Goal: Task Accomplishment & Management: Complete application form

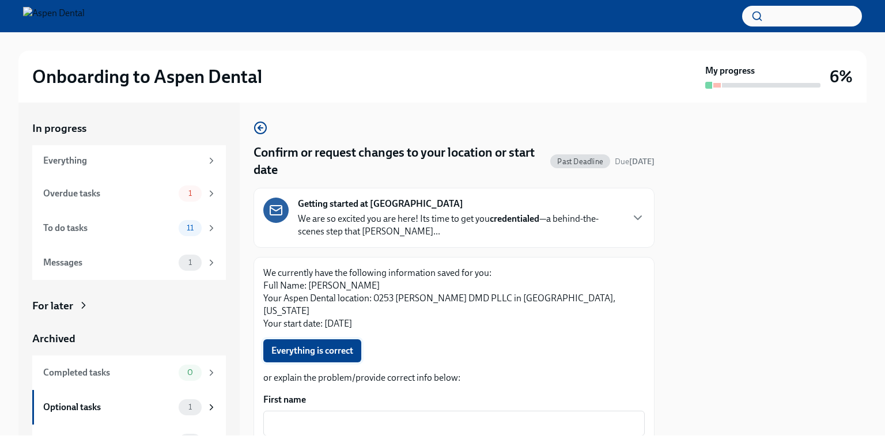
click at [299, 345] on span "Everything is correct" at bounding box center [312, 351] width 82 height 12
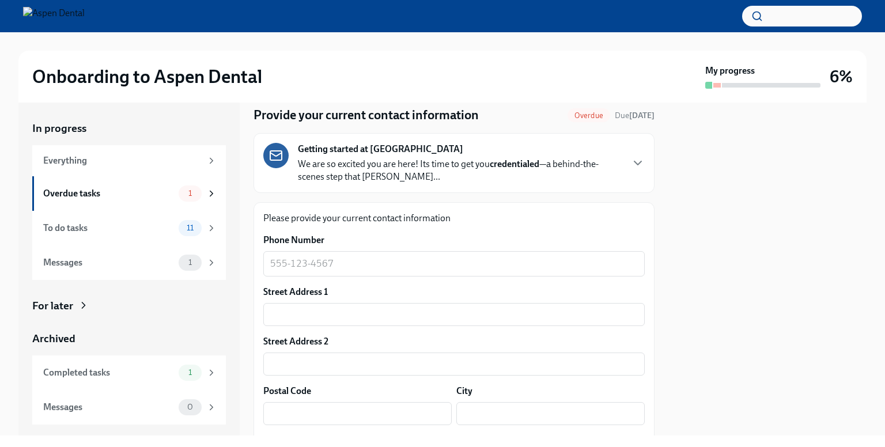
scroll to position [58, 0]
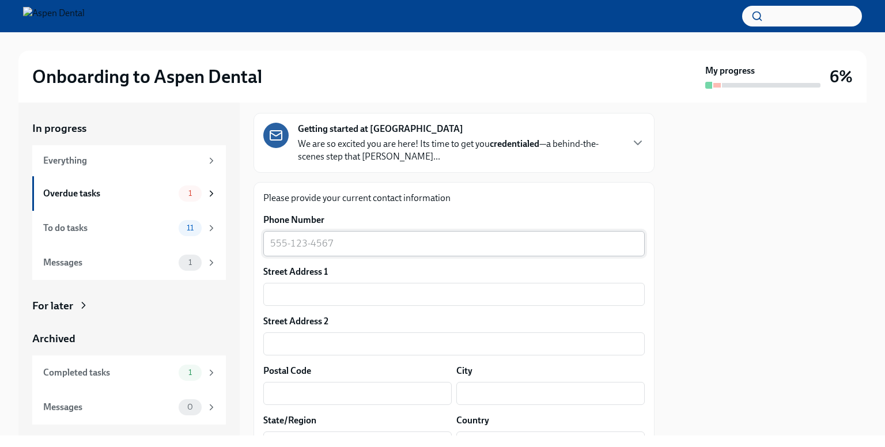
click at [280, 246] on textarea "Phone Number" at bounding box center [454, 244] width 368 height 14
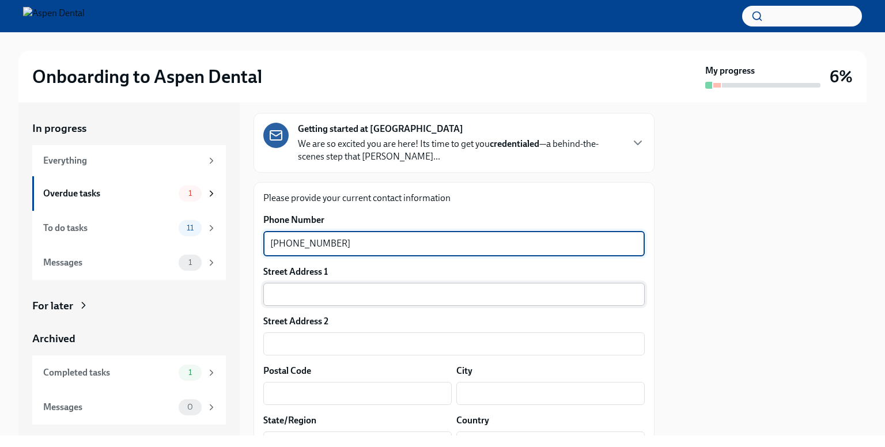
type textarea "612-759-8494"
click at [284, 296] on input "text" at bounding box center [454, 294] width 382 height 23
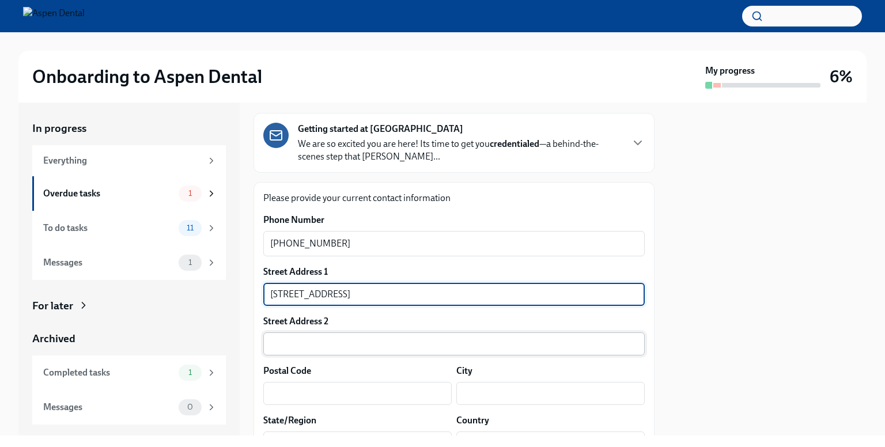
type input "1801 36th Ave S"
click at [277, 350] on input "text" at bounding box center [454, 344] width 382 height 23
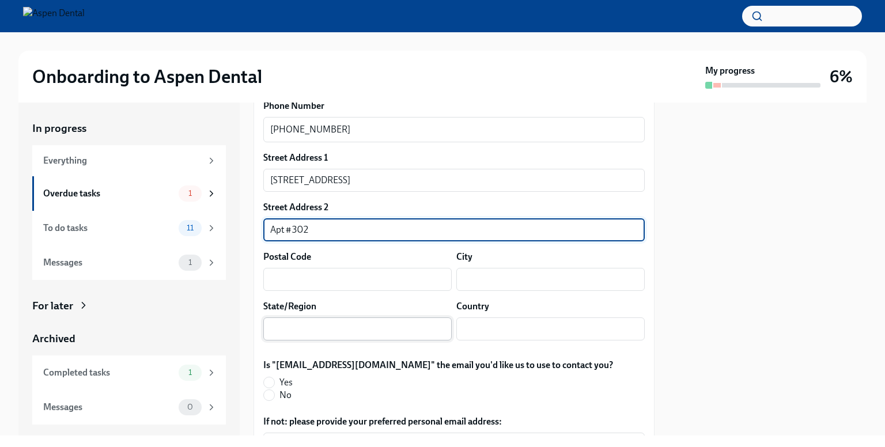
scroll to position [173, 0]
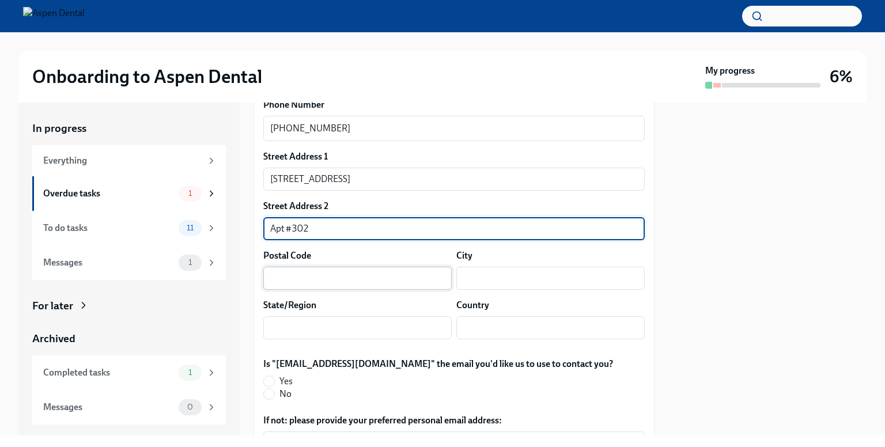
type input "Apt #302"
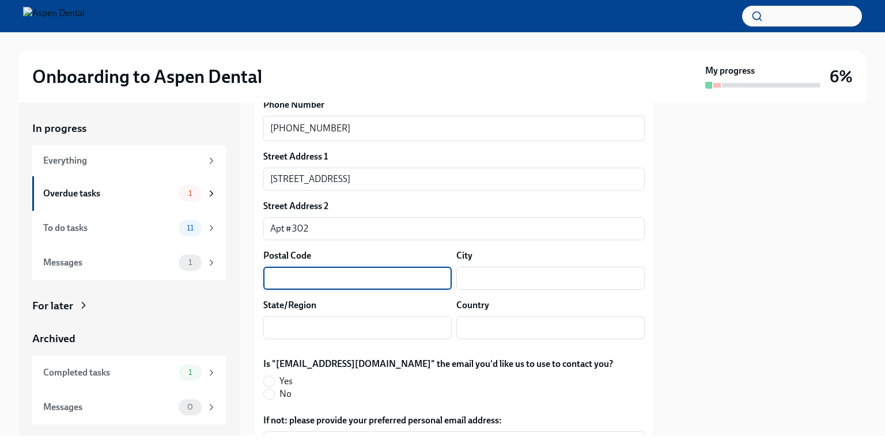
click at [294, 284] on input "text" at bounding box center [357, 278] width 188 height 23
type input "58201"
click at [468, 280] on input "text" at bounding box center [550, 278] width 188 height 23
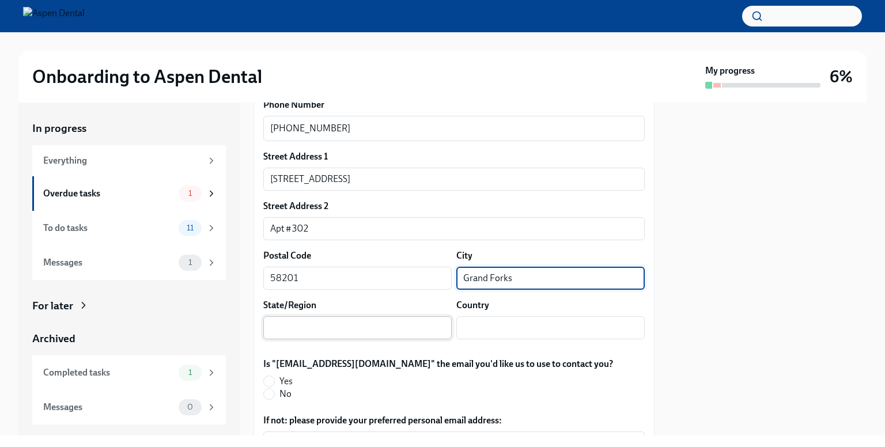
type input "Grand Forks"
click at [325, 323] on input "text" at bounding box center [357, 327] width 188 height 23
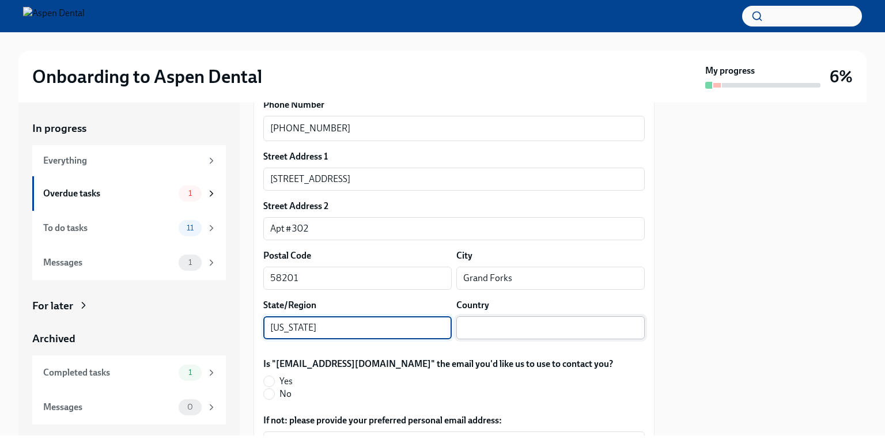
type input "[US_STATE]"
click at [539, 319] on input "text" at bounding box center [550, 327] width 188 height 23
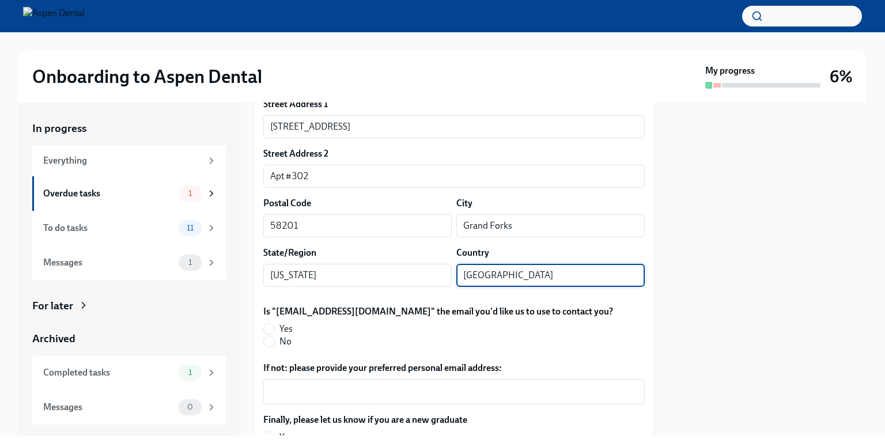
scroll to position [288, 0]
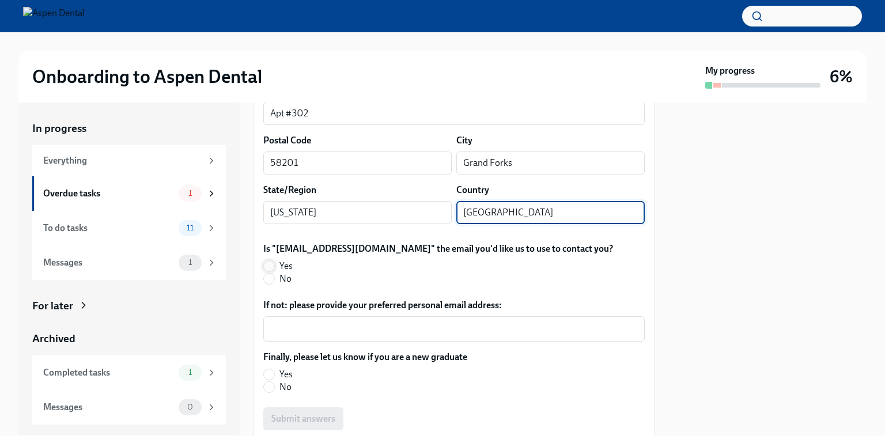
type input "USA"
click at [270, 264] on input "Yes" at bounding box center [269, 266] width 10 height 10
radio input "true"
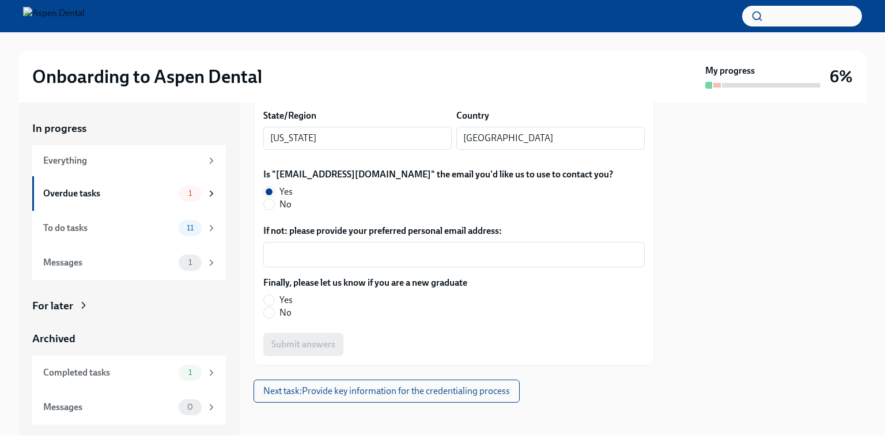
scroll to position [365, 0]
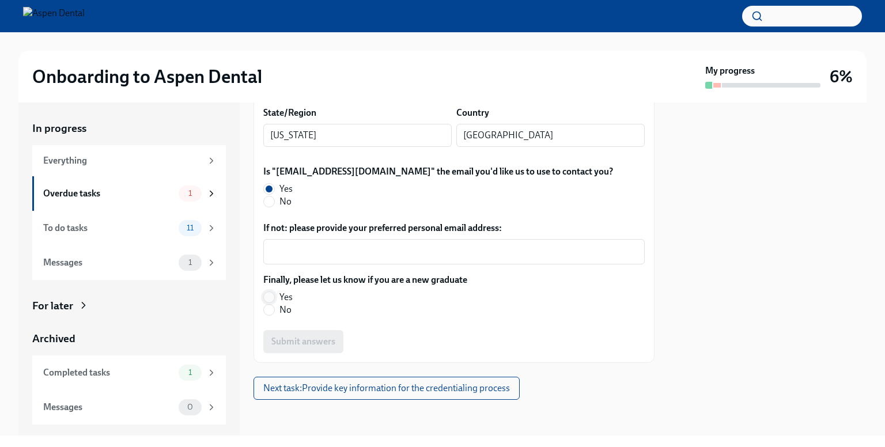
click at [269, 296] on input "Yes" at bounding box center [269, 297] width 10 height 10
radio input "true"
click at [323, 348] on button "Submit answers" at bounding box center [303, 341] width 80 height 23
click at [323, 348] on div "Submit answers" at bounding box center [454, 341] width 382 height 23
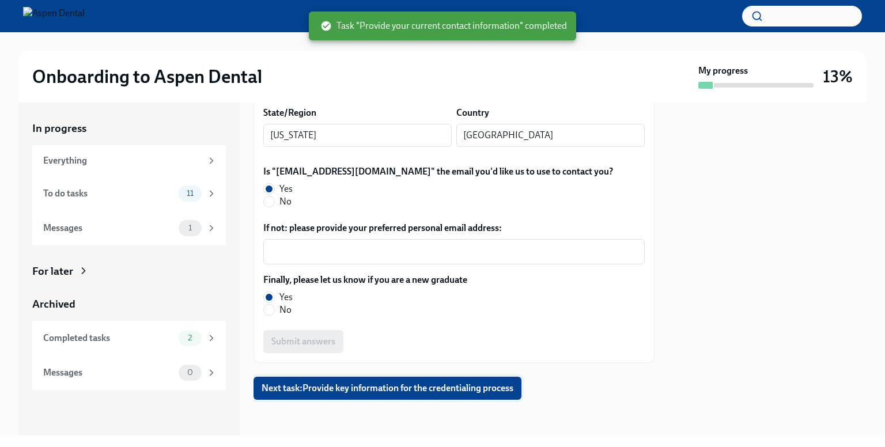
click at [327, 388] on span "Next task : Provide key information for the credentialing process" at bounding box center [388, 389] width 252 height 12
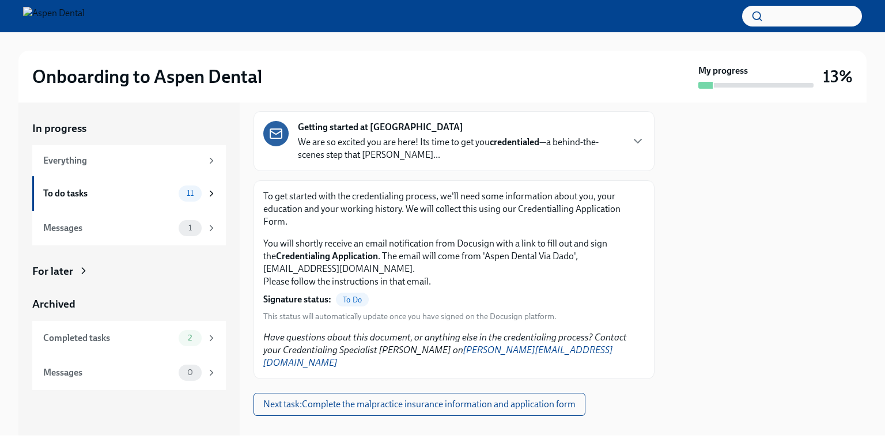
scroll to position [63, 0]
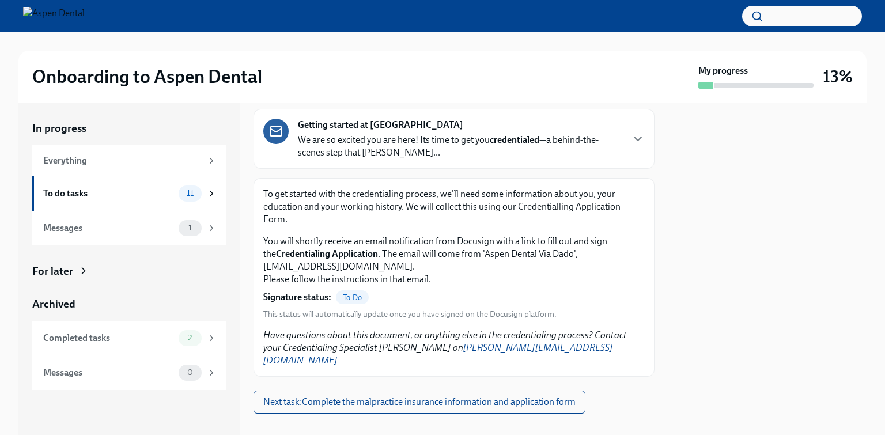
scroll to position [63, 0]
click at [350, 292] on span "To Do" at bounding box center [352, 296] width 33 height 9
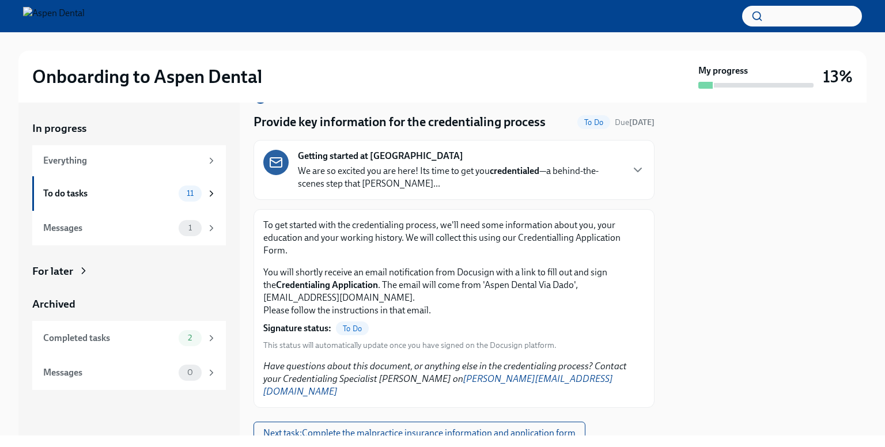
scroll to position [0, 0]
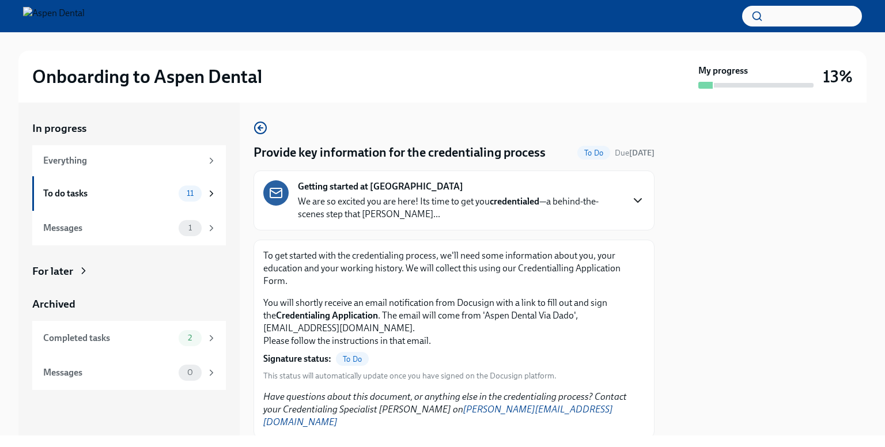
click at [631, 198] on icon "button" at bounding box center [638, 201] width 14 height 14
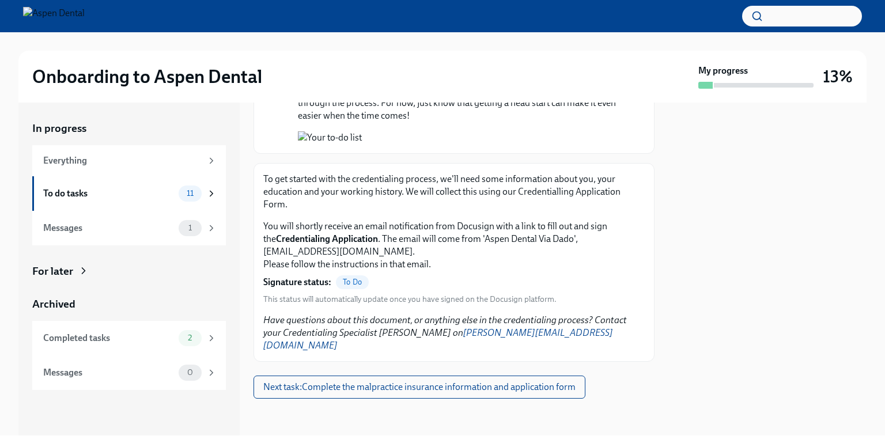
scroll to position [1196, 0]
click at [351, 286] on span "To Do" at bounding box center [352, 282] width 33 height 9
click at [357, 393] on button "Next task : Complete the malpractice insurance information and application form" at bounding box center [420, 387] width 332 height 23
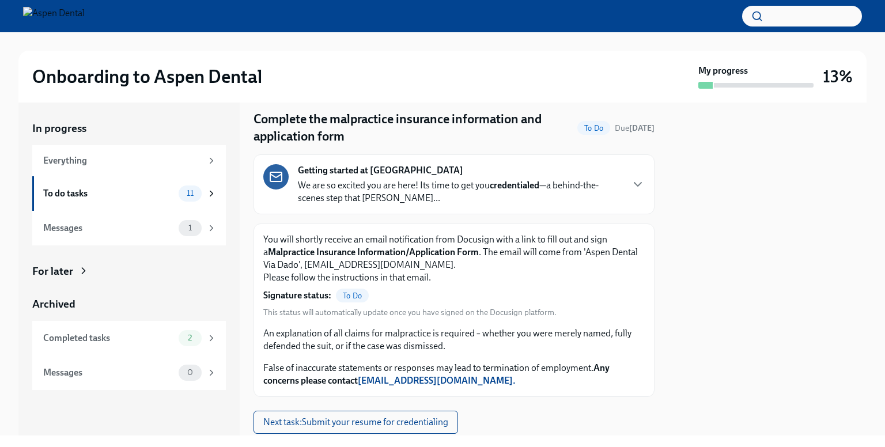
scroll to position [67, 0]
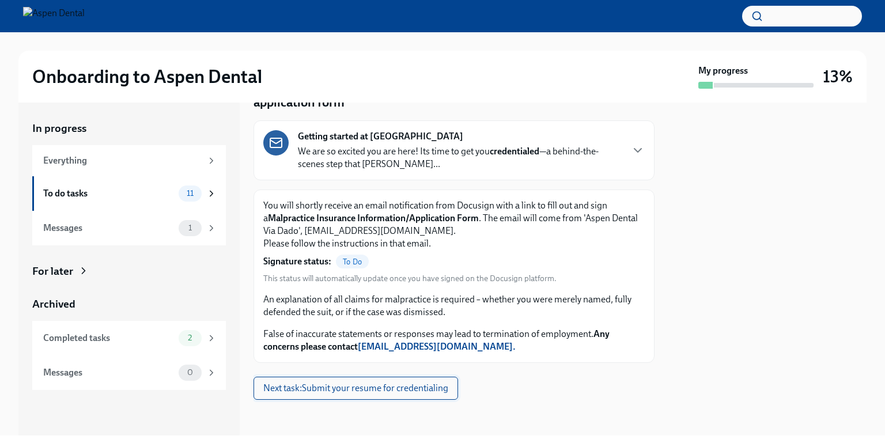
click at [369, 390] on span "Next task : Submit your resume for credentialing" at bounding box center [355, 389] width 185 height 12
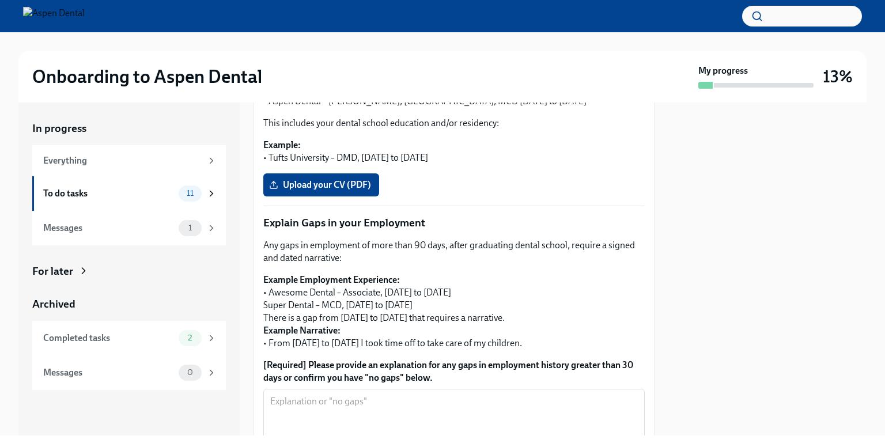
scroll to position [300, 0]
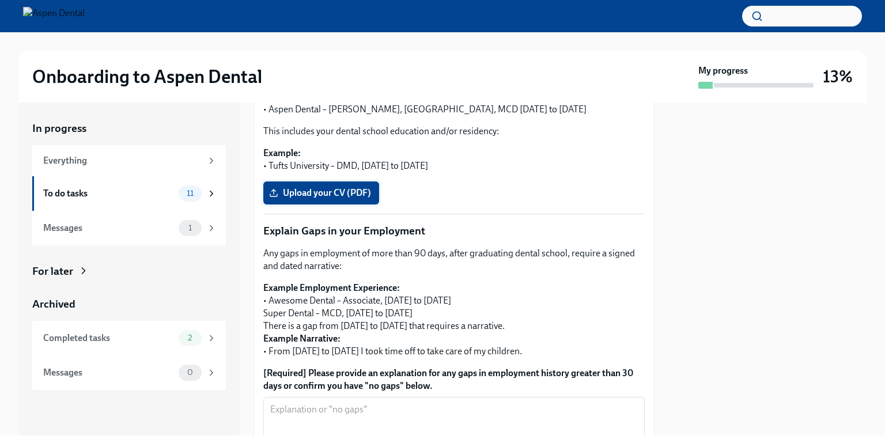
click at [331, 187] on span "Upload your CV (PDF)" at bounding box center [321, 193] width 100 height 12
click at [0, 0] on input "Upload your CV (PDF)" at bounding box center [0, 0] width 0 height 0
click at [322, 192] on span "Upload your CV (PDF)" at bounding box center [321, 193] width 100 height 12
click at [0, 0] on input "Upload your CV (PDF)" at bounding box center [0, 0] width 0 height 0
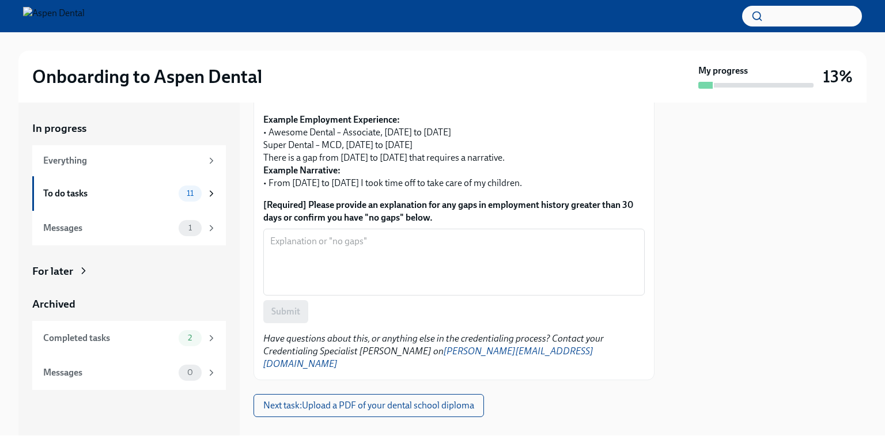
scroll to position [473, 0]
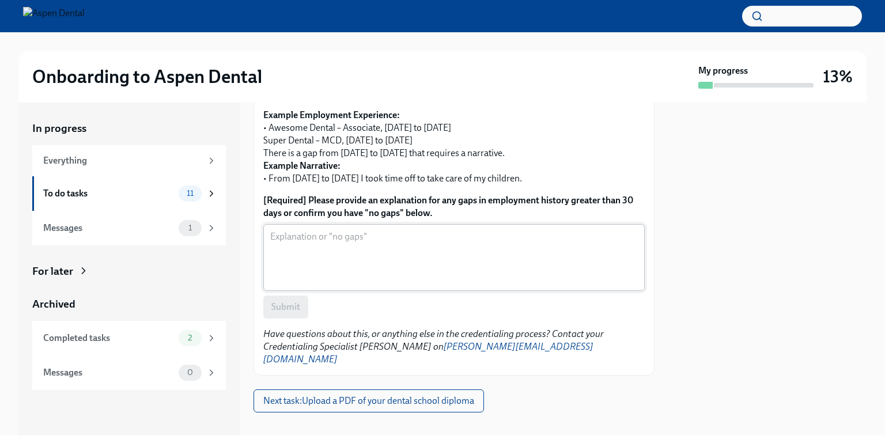
click at [300, 263] on textarea "[Required] Please provide an explanation for any gaps in employment history gre…" at bounding box center [454, 257] width 368 height 55
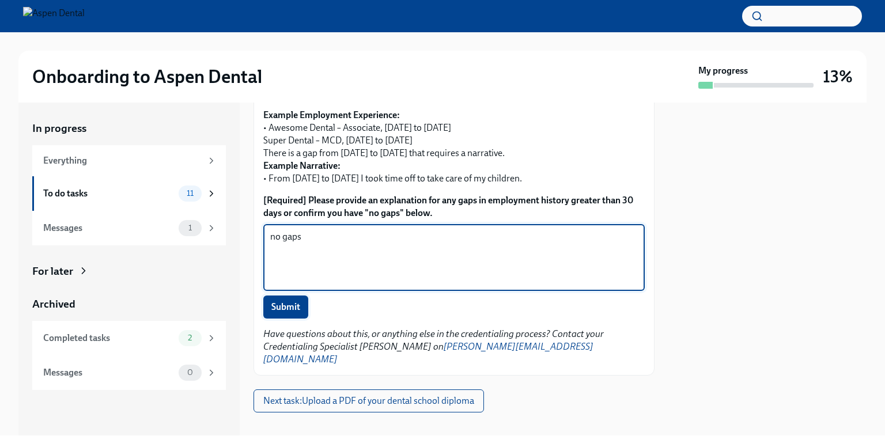
type textarea "no gaps"
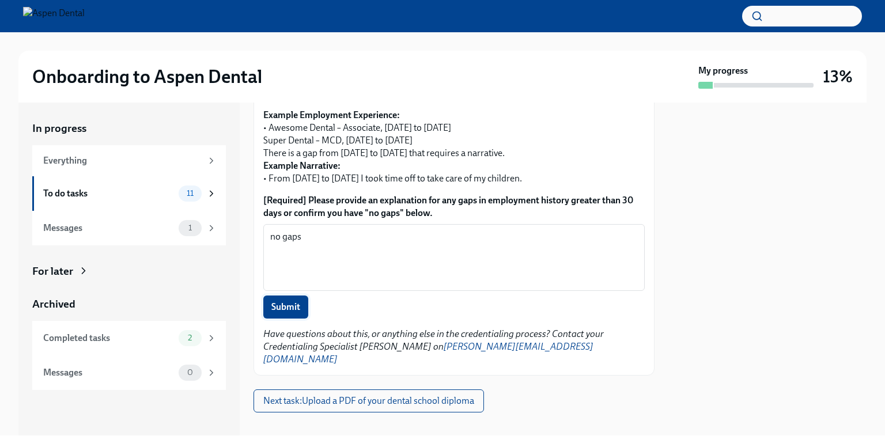
click at [280, 307] on span "Submit" at bounding box center [285, 307] width 29 height 12
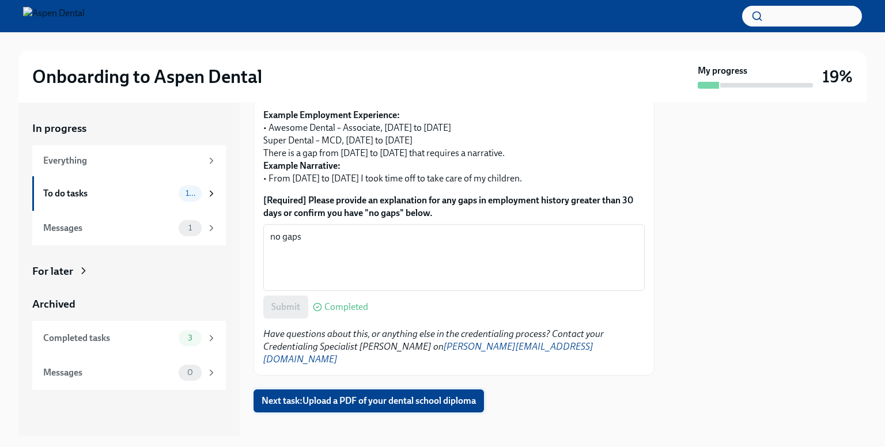
click at [425, 395] on span "Next task : Upload a PDF of your dental school diploma" at bounding box center [369, 401] width 214 height 12
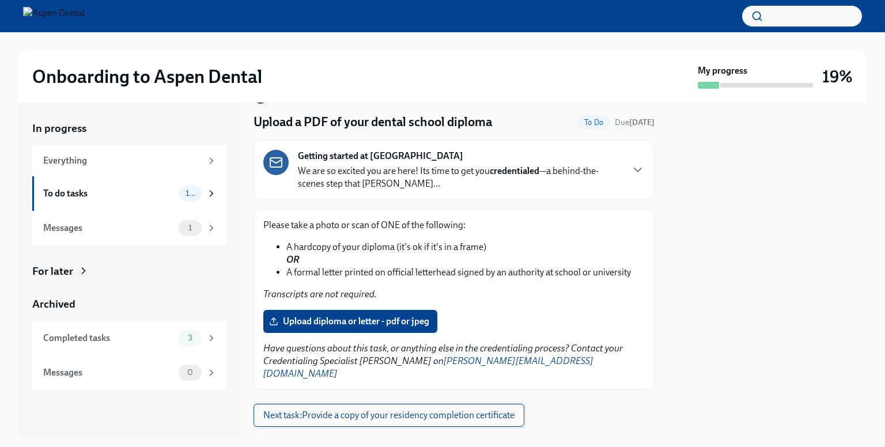
scroll to position [45, 0]
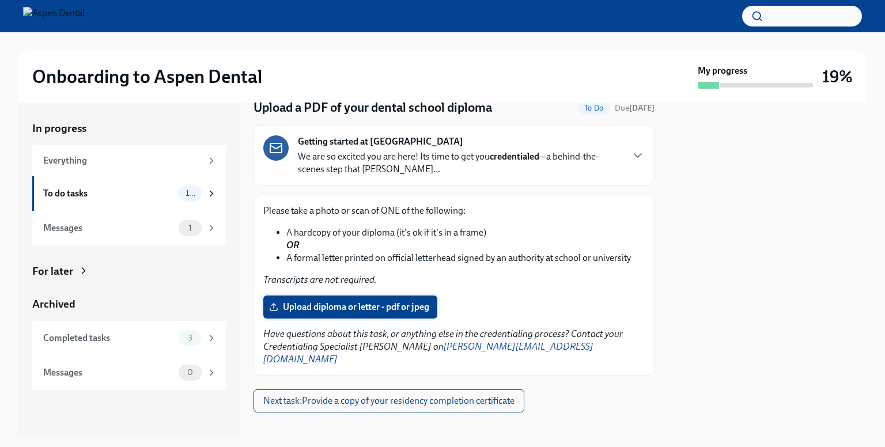
click at [342, 308] on span "Upload diploma or letter - pdf or jpeg" at bounding box center [350, 307] width 158 height 12
click at [0, 0] on input "Upload diploma or letter - pdf or jpeg" at bounding box center [0, 0] width 0 height 0
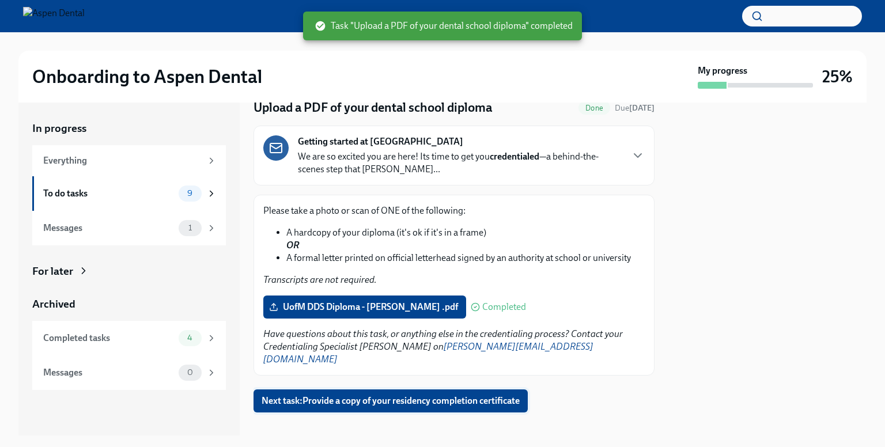
click at [367, 395] on span "Next task : Provide a copy of your residency completion certificate" at bounding box center [391, 401] width 258 height 12
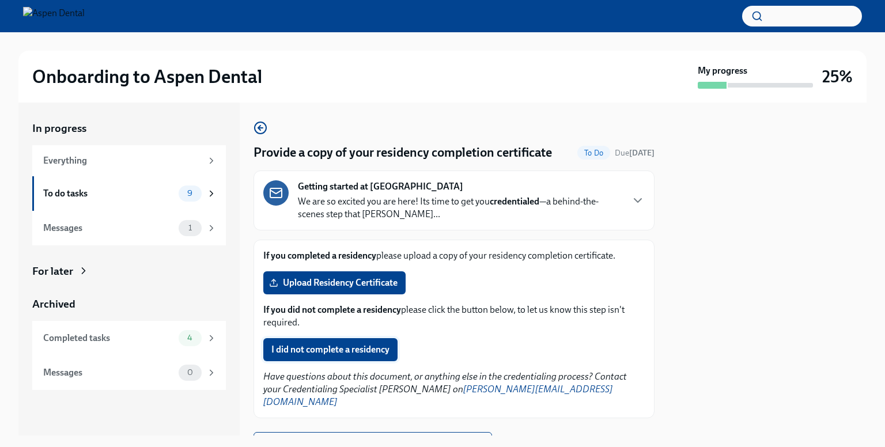
scroll to position [43, 0]
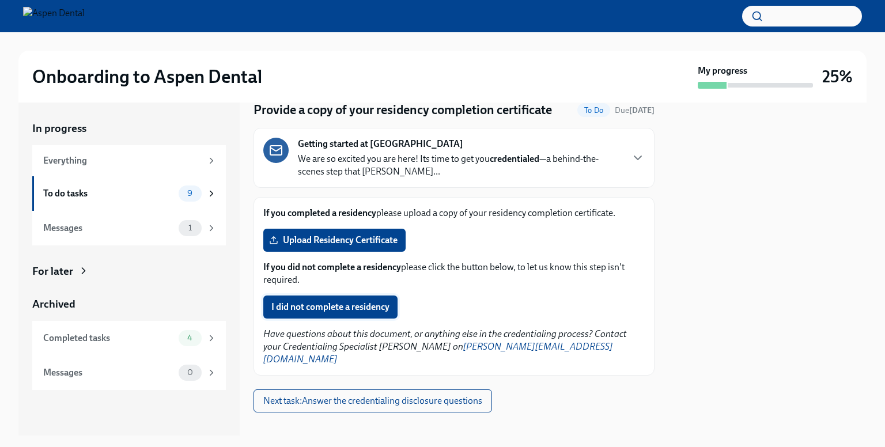
click at [332, 306] on span "I did not complete a residency" at bounding box center [330, 307] width 118 height 12
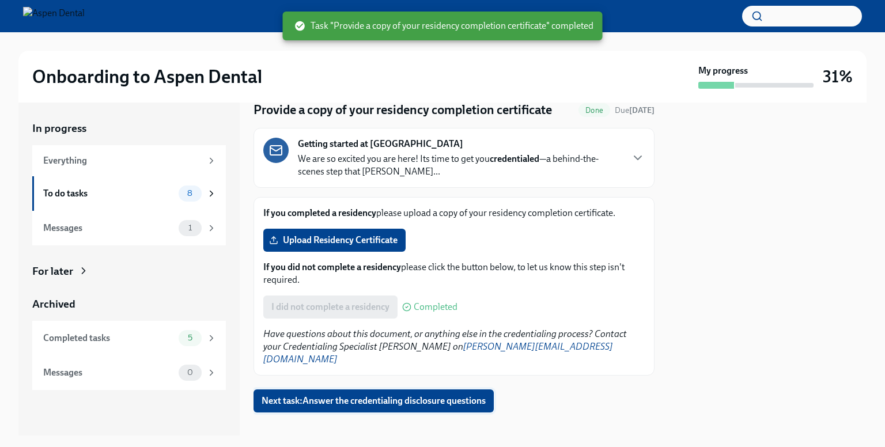
click at [390, 395] on span "Next task : Answer the credentialing disclosure questions" at bounding box center [374, 401] width 224 height 12
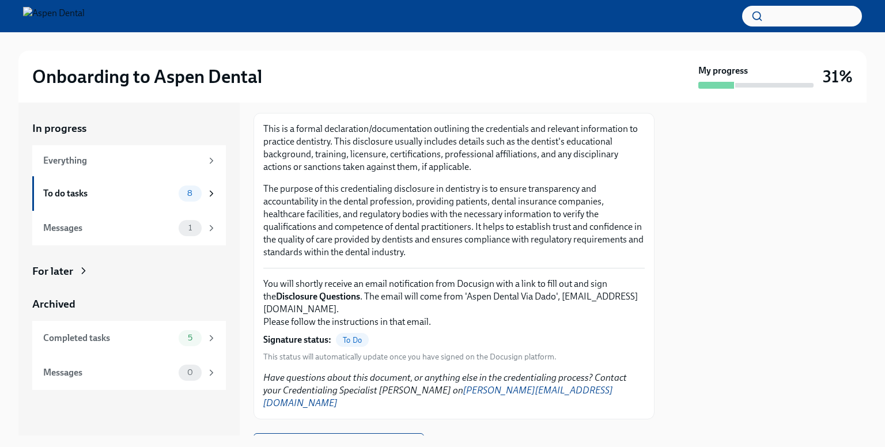
scroll to position [101, 0]
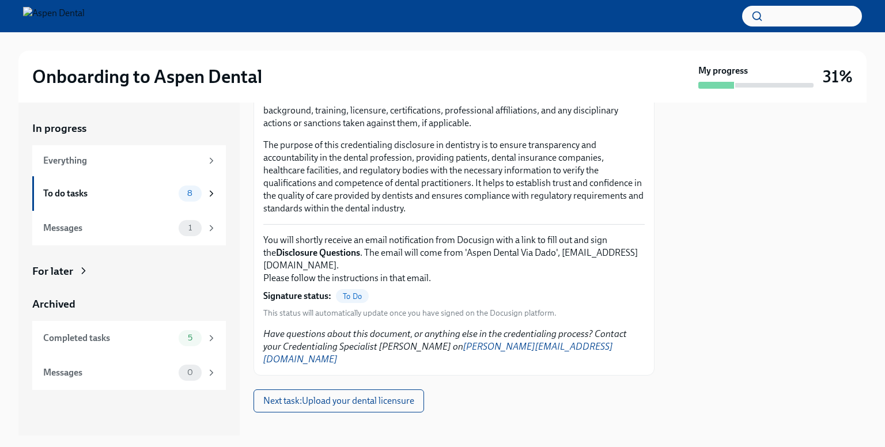
click at [355, 293] on span "To Do" at bounding box center [352, 296] width 33 height 9
click at [364, 395] on span "Next task : Upload your dental licensure" at bounding box center [338, 401] width 151 height 12
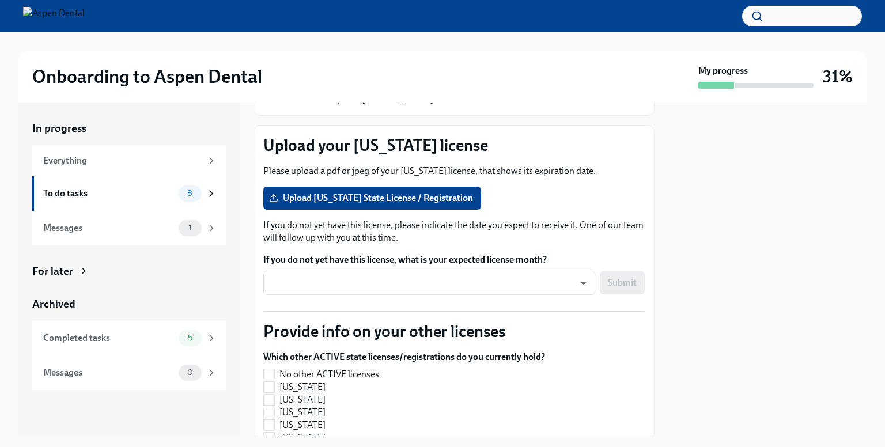
scroll to position [115, 0]
click at [350, 198] on span "Upload [US_STATE] State License / Registration" at bounding box center [372, 198] width 202 height 12
click at [0, 0] on input "Upload [US_STATE] State License / Registration" at bounding box center [0, 0] width 0 height 0
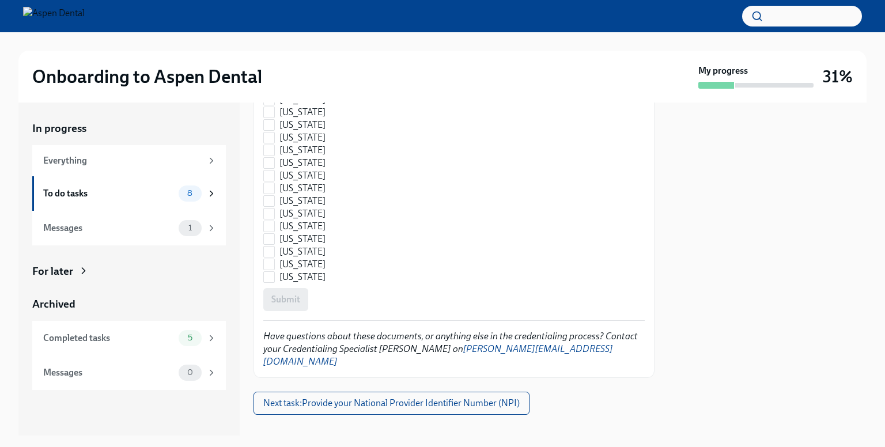
scroll to position [1739, 0]
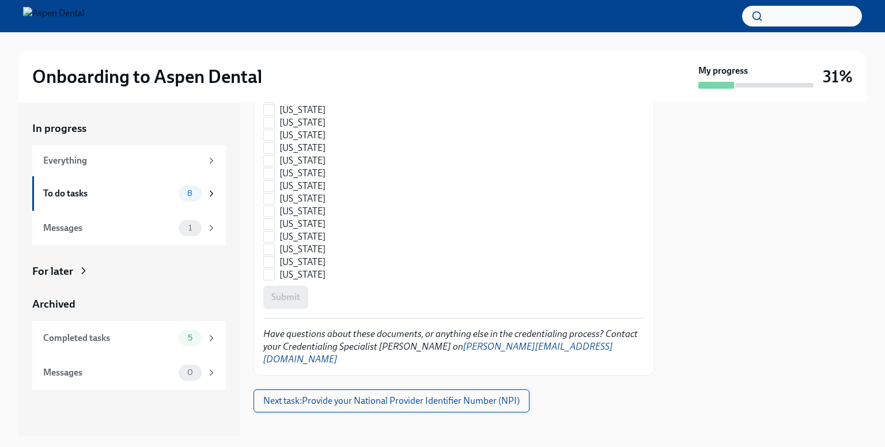
click at [394, 395] on span "Next task : Provide your National Provider Identifier Number (NPI)" at bounding box center [391, 401] width 256 height 12
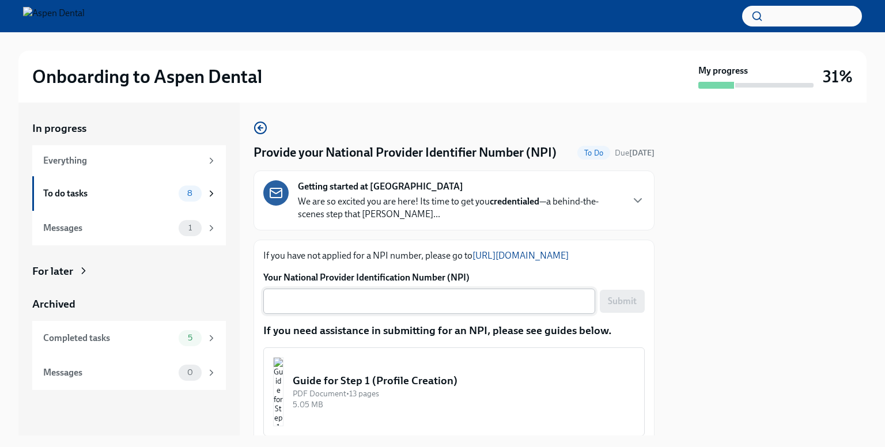
click at [316, 308] on textarea "Your National Provider Identification Number (NPI)" at bounding box center [429, 301] width 318 height 14
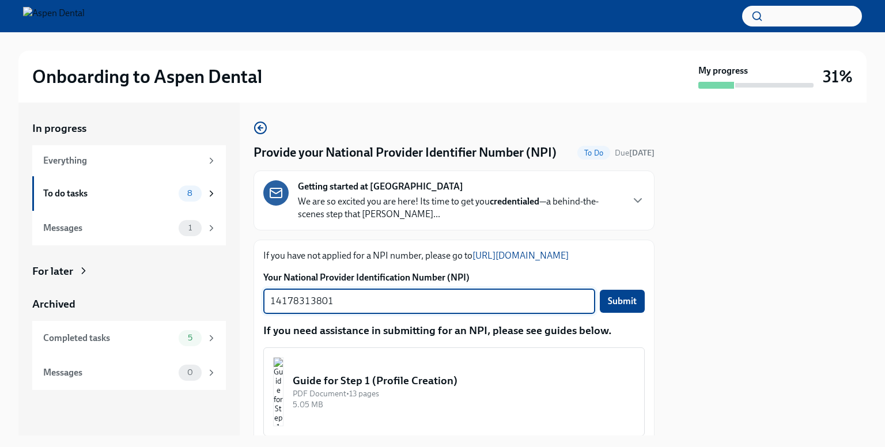
type textarea "14178313801"
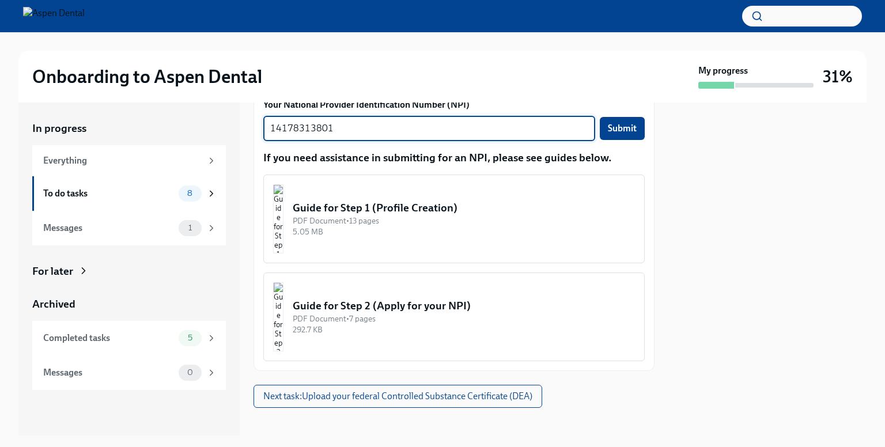
scroll to position [198, 0]
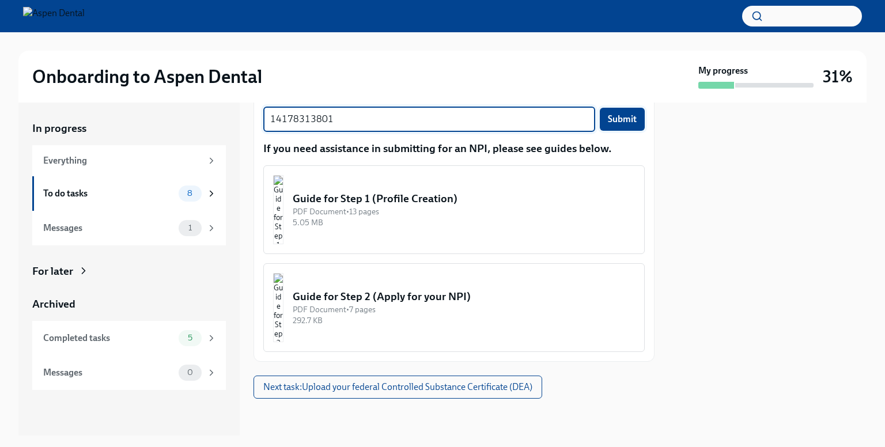
click at [610, 123] on span "Submit" at bounding box center [622, 120] width 29 height 12
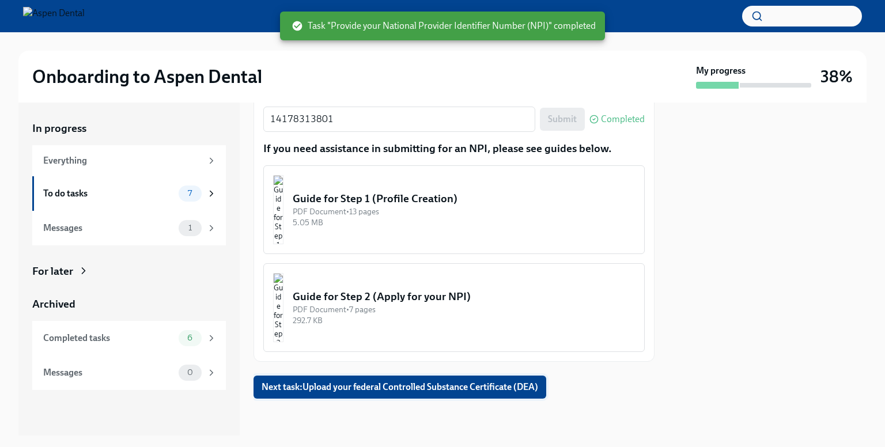
click at [383, 390] on span "Next task : Upload your federal Controlled Substance Certificate (DEA)" at bounding box center [400, 388] width 277 height 12
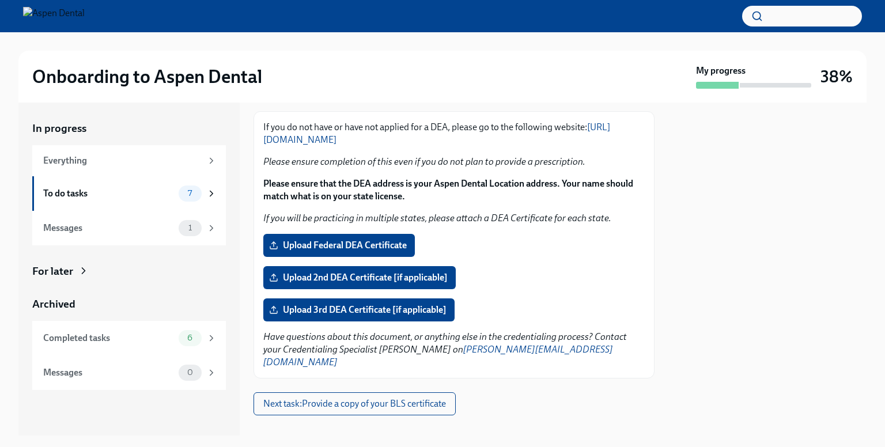
scroll to position [149, 0]
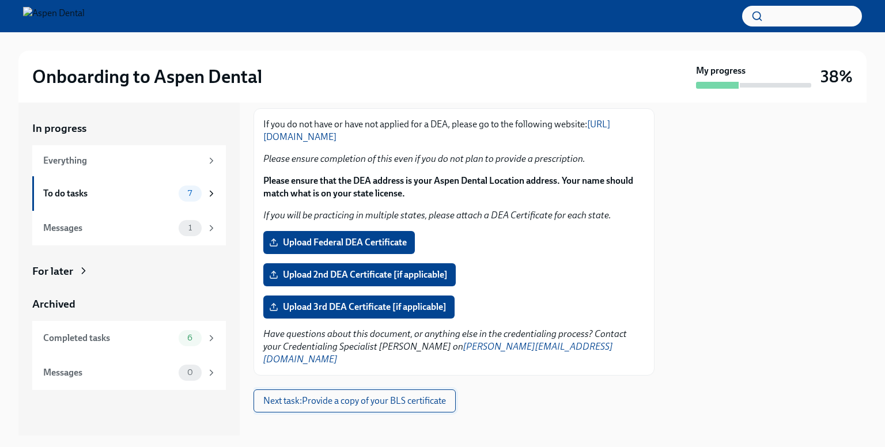
click at [419, 395] on span "Next task : Provide a copy of your BLS certificate" at bounding box center [354, 401] width 183 height 12
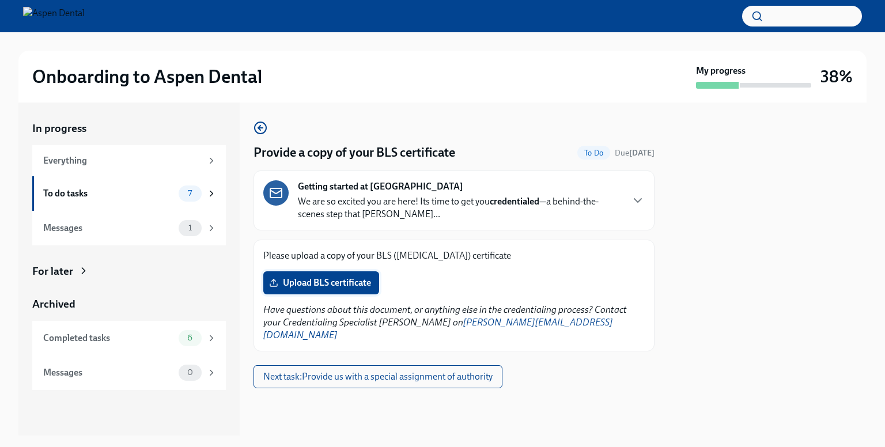
click at [318, 279] on span "Upload BLS certificate" at bounding box center [321, 283] width 100 height 12
click at [0, 0] on input "Upload BLS certificate" at bounding box center [0, 0] width 0 height 0
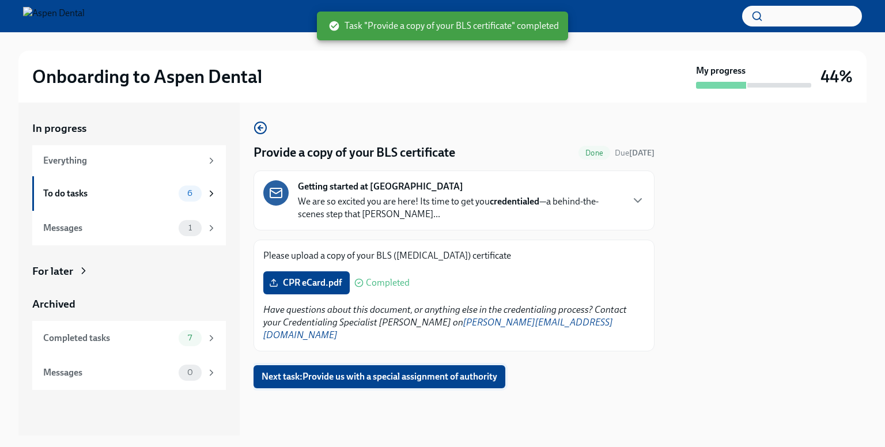
click at [352, 371] on span "Next task : Provide us with a special assignment of authority" at bounding box center [380, 377] width 236 height 12
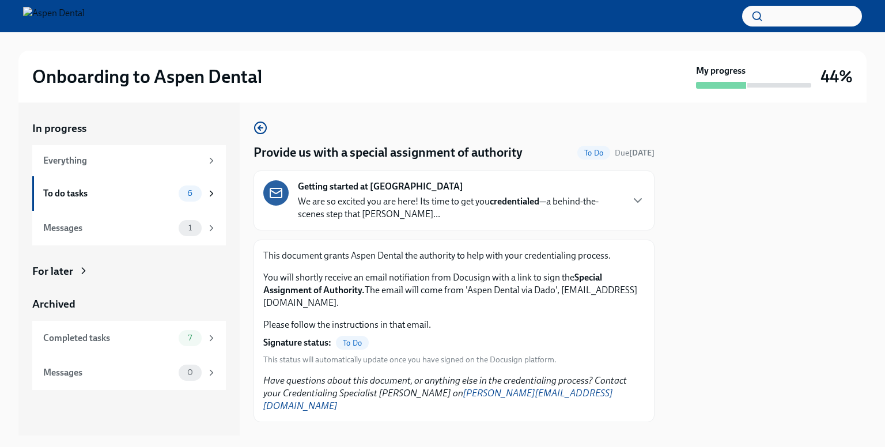
scroll to position [10, 0]
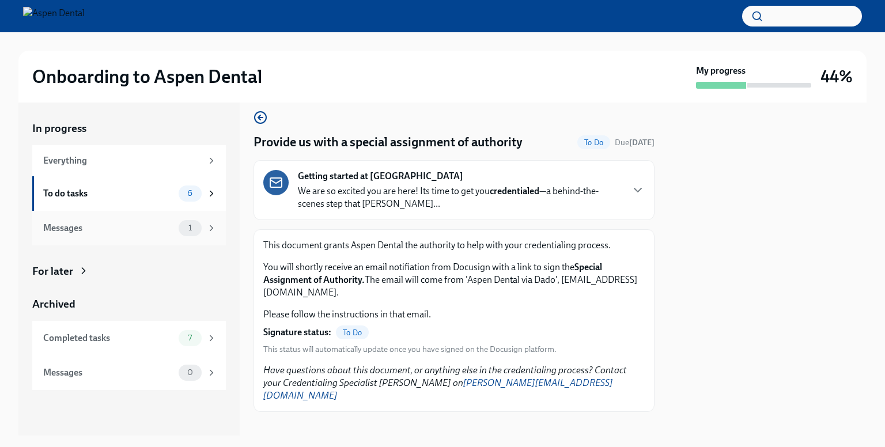
click at [195, 226] on span "1" at bounding box center [190, 228] width 17 height 9
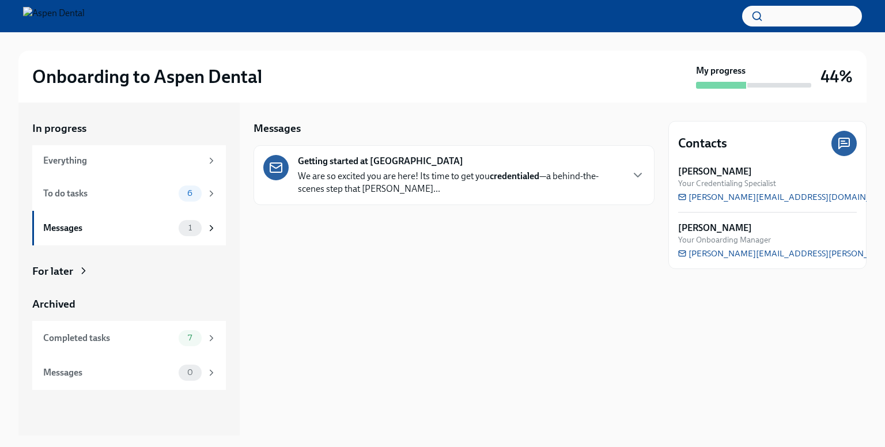
click at [456, 180] on p "We are so excited you are here! Its time to get you credentialed —a behind-the-…" at bounding box center [460, 182] width 324 height 25
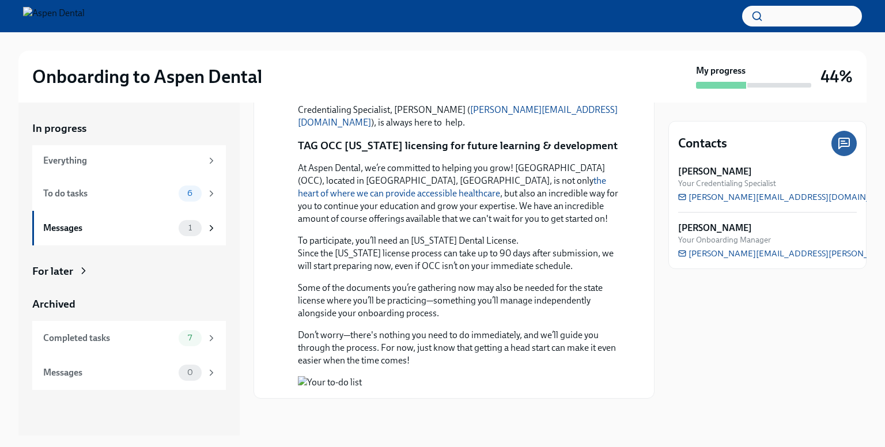
scroll to position [938, 0]
click at [184, 198] on div "6" at bounding box center [190, 194] width 23 height 16
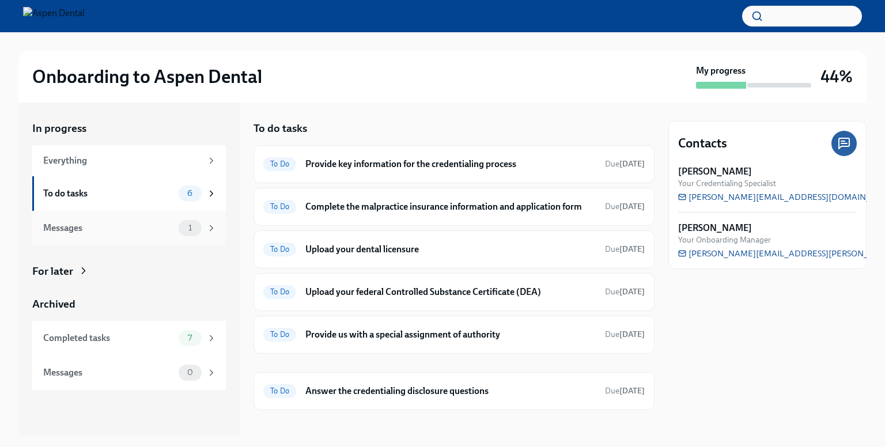
click at [192, 233] on div "1" at bounding box center [190, 228] width 23 height 16
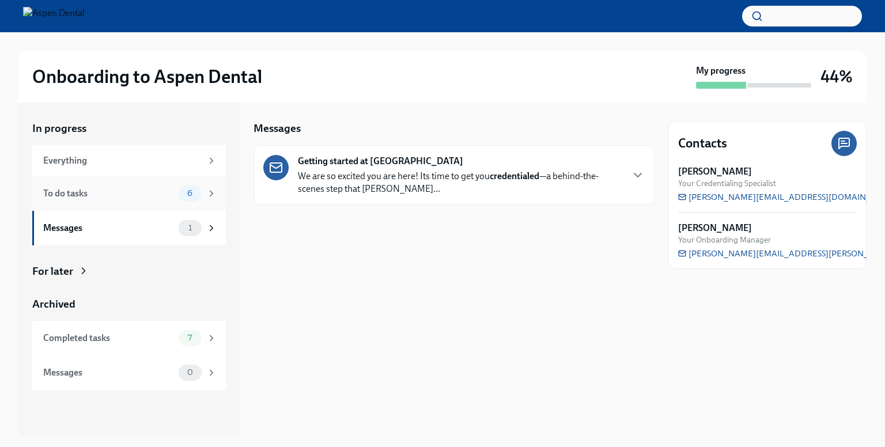
click at [132, 191] on div "To do tasks" at bounding box center [108, 193] width 131 height 13
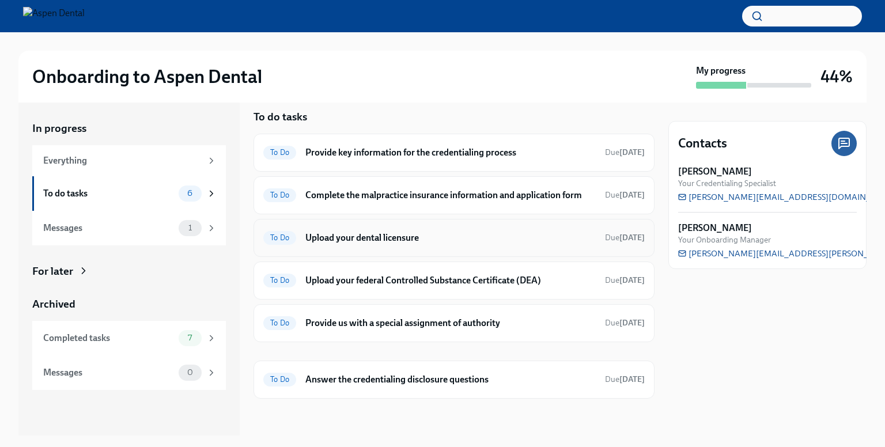
scroll to position [21, 0]
copy div "al licensure Due [DATE] To Do Upload your [PERSON_NAME]"
drag, startPoint x: 378, startPoint y: 414, endPoint x: 364, endPoint y: 407, distance: 16.2
click at [376, 413] on div at bounding box center [454, 417] width 401 height 37
click at [282, 244] on div "To Do" at bounding box center [279, 238] width 33 height 14
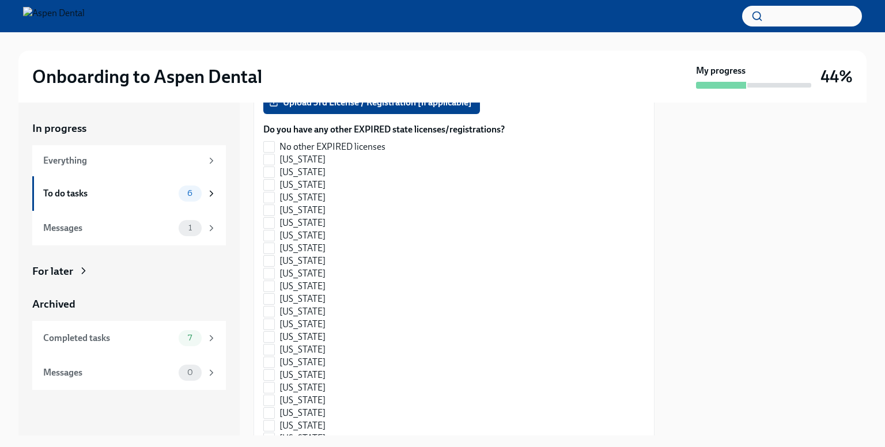
scroll to position [1105, 0]
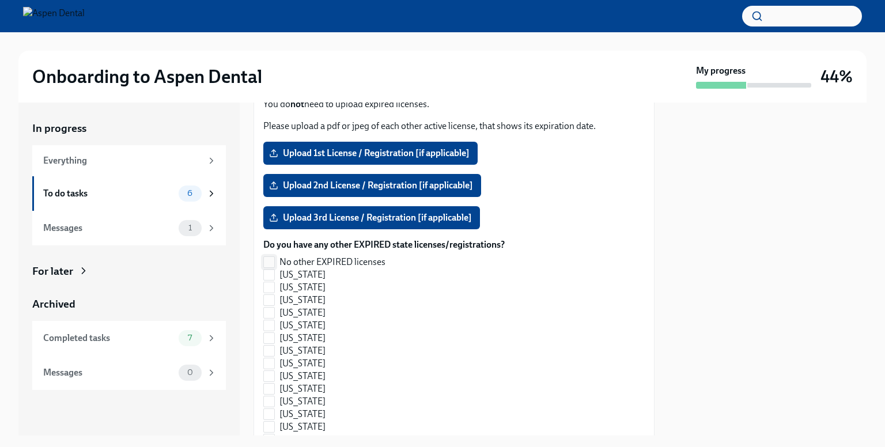
click at [273, 260] on input "No other EXPIRED licenses" at bounding box center [269, 262] width 10 height 10
checkbox input "true"
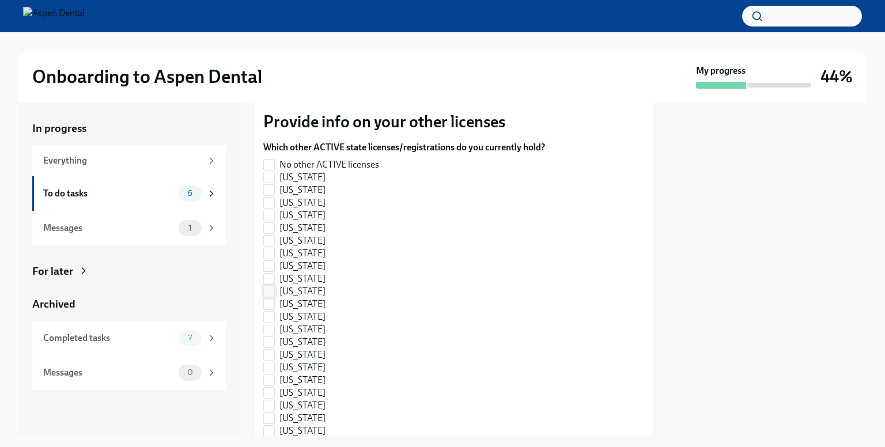
scroll to position [183, 0]
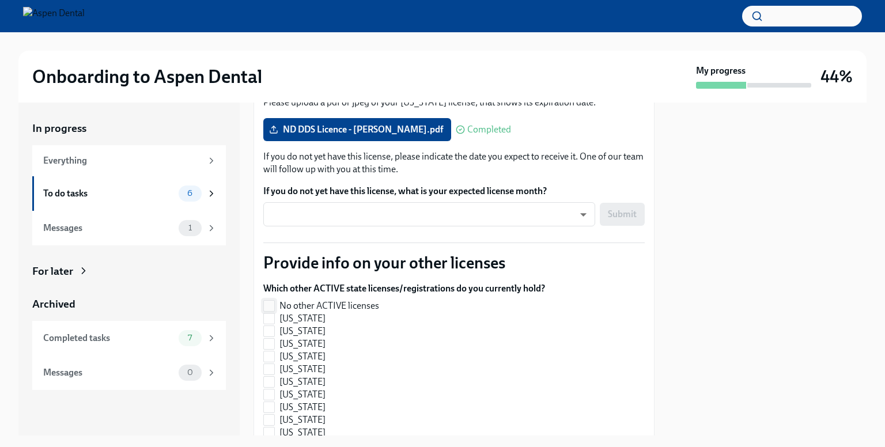
click at [275, 305] on label "No other ACTIVE licenses" at bounding box center [399, 306] width 273 height 13
click at [274, 305] on input "No other ACTIVE licenses" at bounding box center [269, 306] width 10 height 10
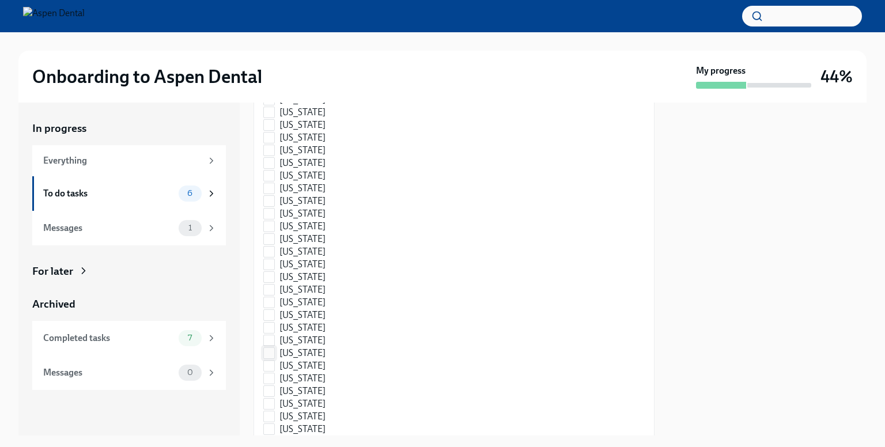
scroll to position [1739, 0]
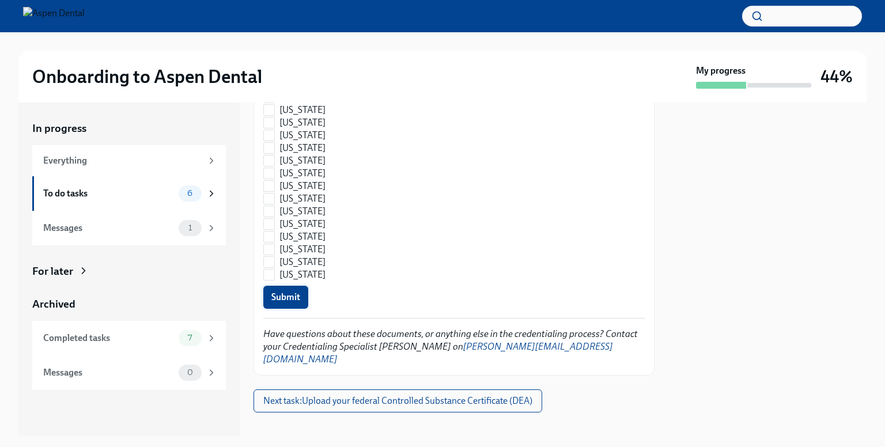
click at [290, 298] on span "Submit" at bounding box center [285, 298] width 29 height 12
checkbox input "false"
checkbox input "true"
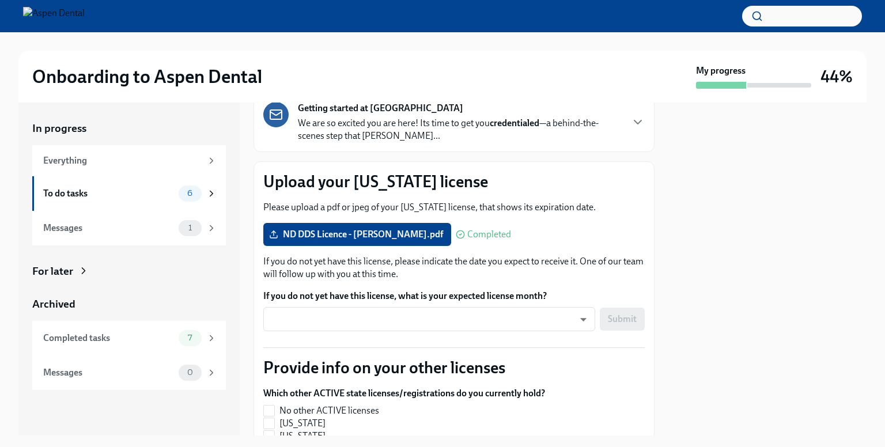
scroll to position [0, 0]
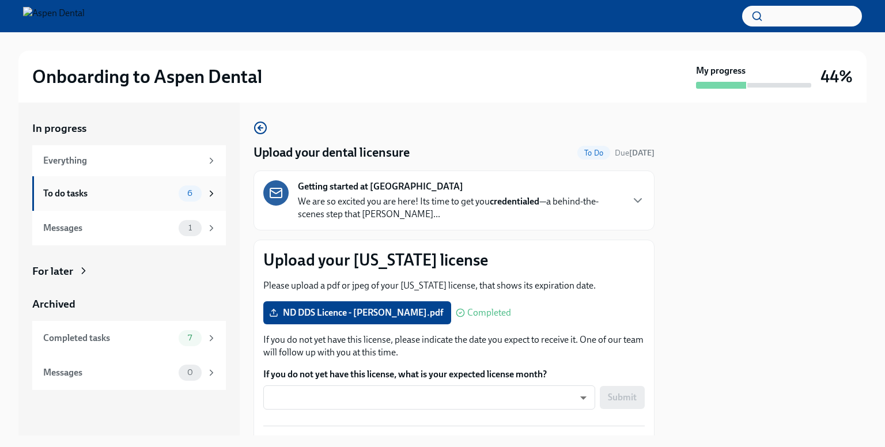
click at [180, 200] on div "6" at bounding box center [198, 194] width 38 height 16
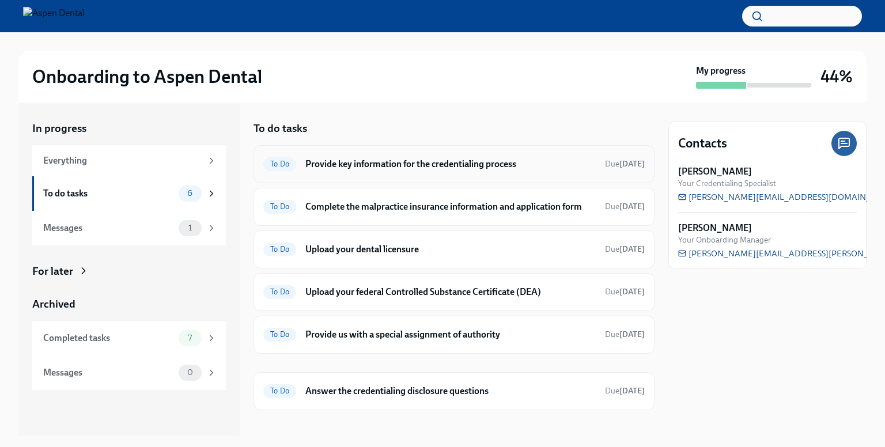
click at [398, 166] on h6 "Provide key information for the credentialing process" at bounding box center [450, 164] width 290 height 13
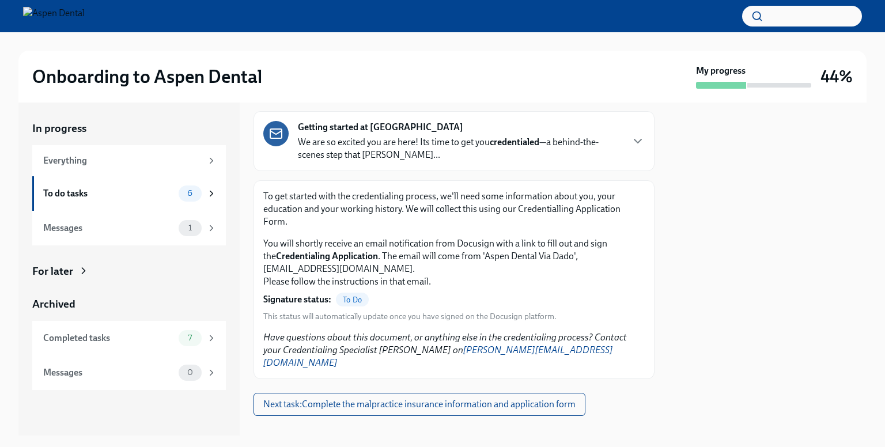
scroll to position [63, 0]
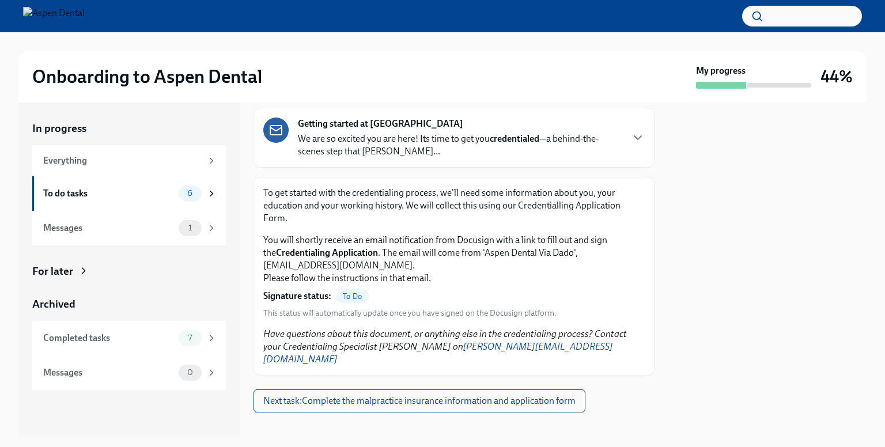
click at [350, 296] on span "To Do" at bounding box center [352, 296] width 33 height 9
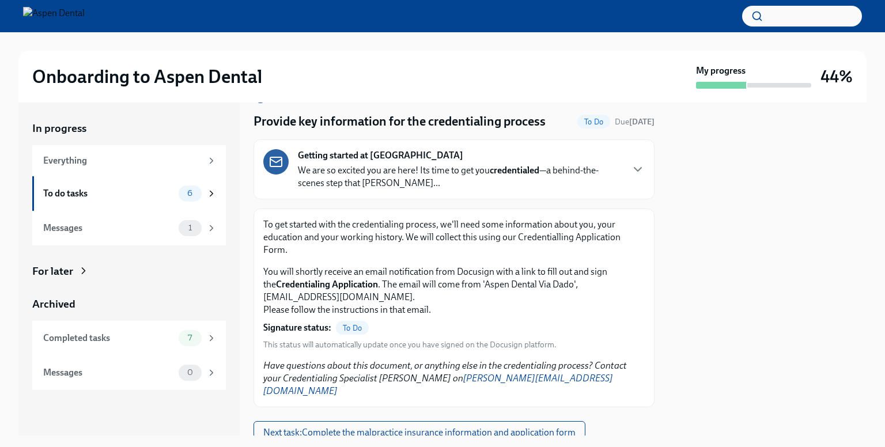
scroll to position [0, 0]
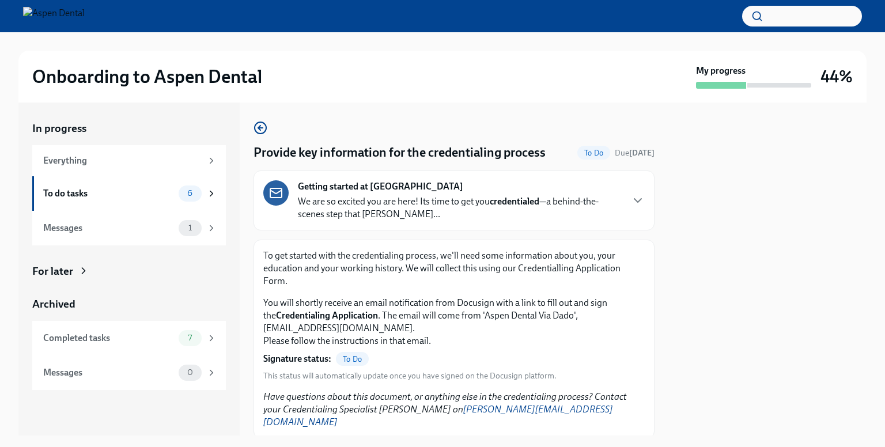
click at [579, 152] on span "To Do" at bounding box center [593, 153] width 33 height 9
click at [539, 206] on strong "credentialed" at bounding box center [515, 201] width 50 height 11
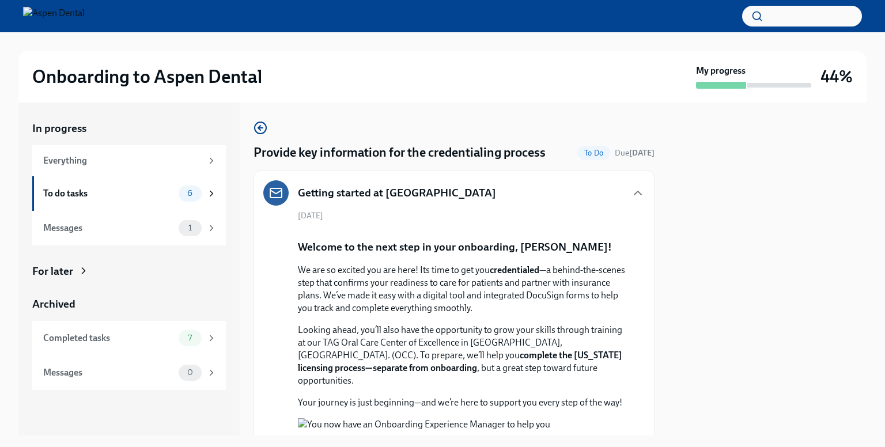
click at [631, 192] on icon "button" at bounding box center [638, 193] width 14 height 14
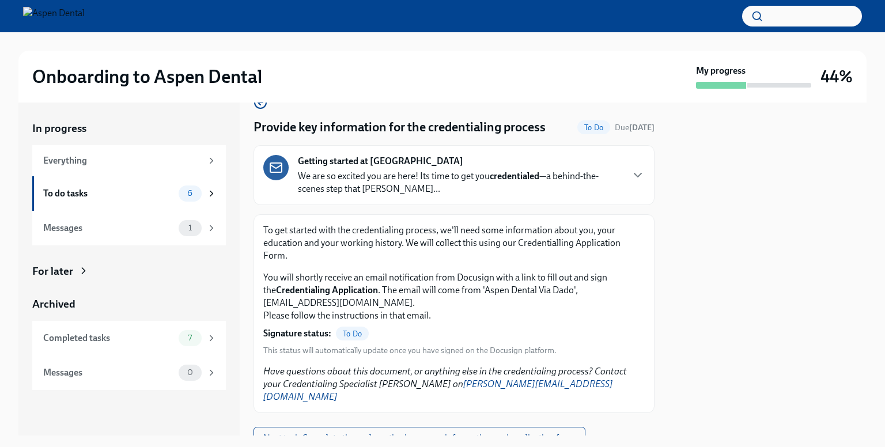
scroll to position [63, 0]
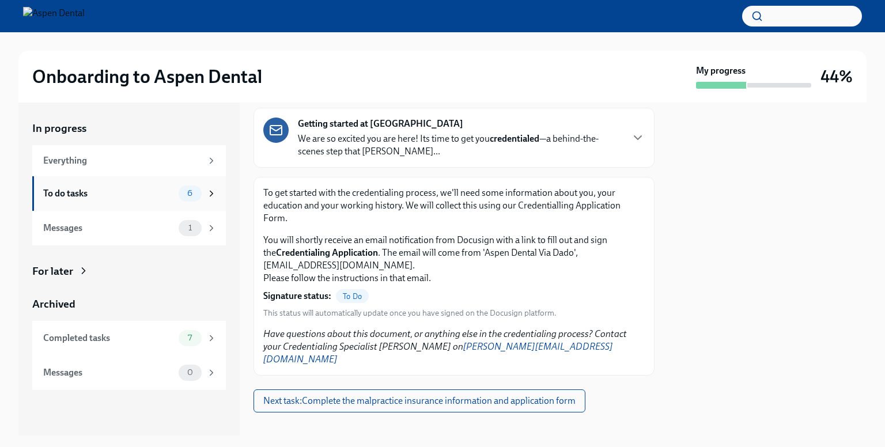
click at [73, 193] on div "To do tasks" at bounding box center [108, 193] width 131 height 13
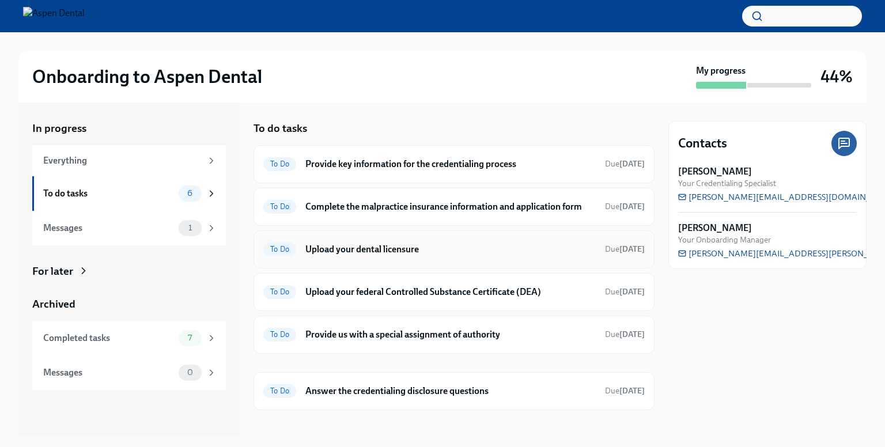
click at [384, 256] on h6 "Upload your dental licensure" at bounding box center [450, 249] width 290 height 13
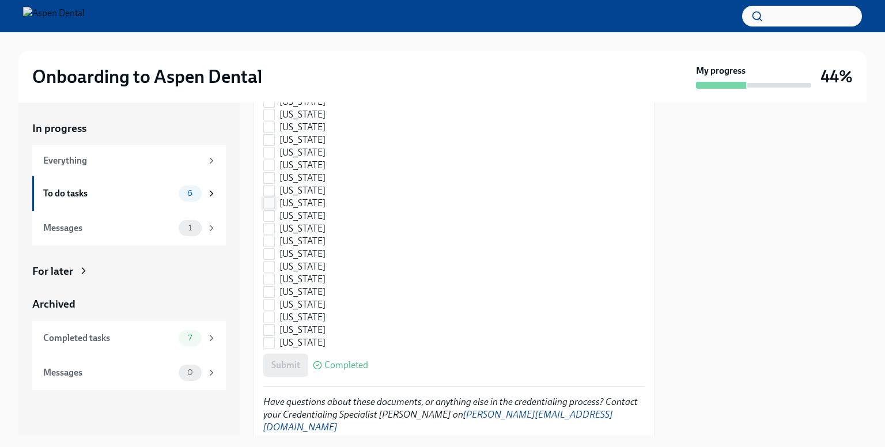
scroll to position [1739, 0]
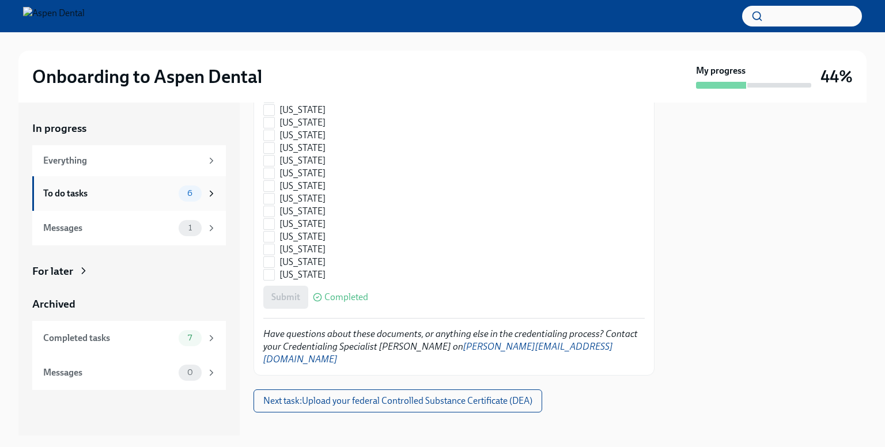
click at [62, 190] on div "To do tasks" at bounding box center [108, 193] width 131 height 13
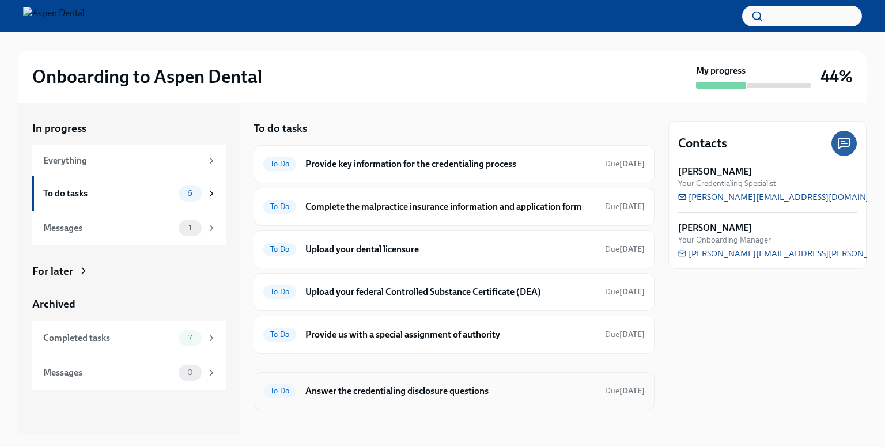
click at [396, 398] on h6 "Answer the credentialing disclosure questions" at bounding box center [450, 391] width 290 height 13
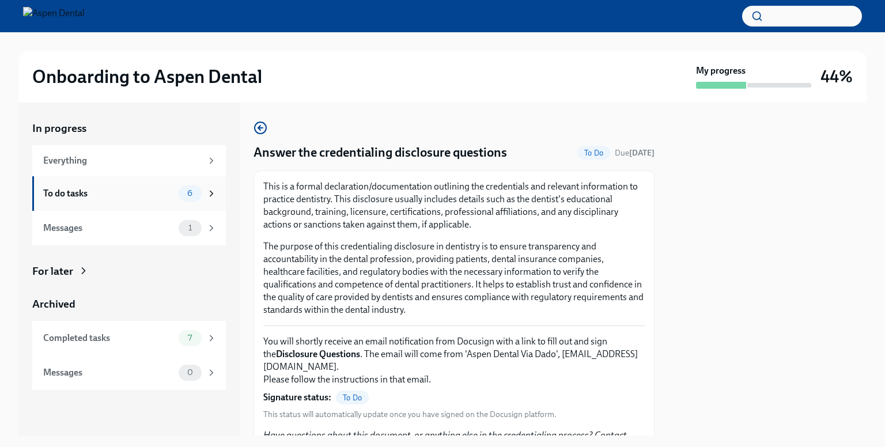
click at [116, 201] on div "To do tasks 6" at bounding box center [129, 194] width 173 height 16
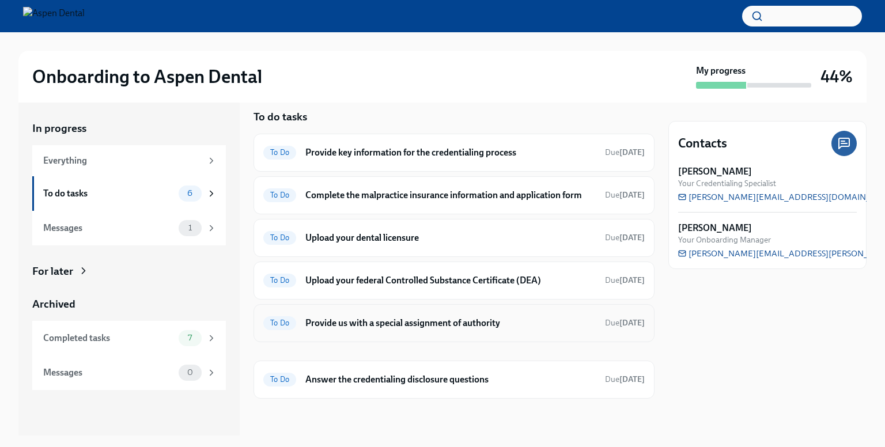
scroll to position [21, 0]
click at [403, 321] on h6 "Provide us with a special assignment of authority" at bounding box center [450, 323] width 290 height 13
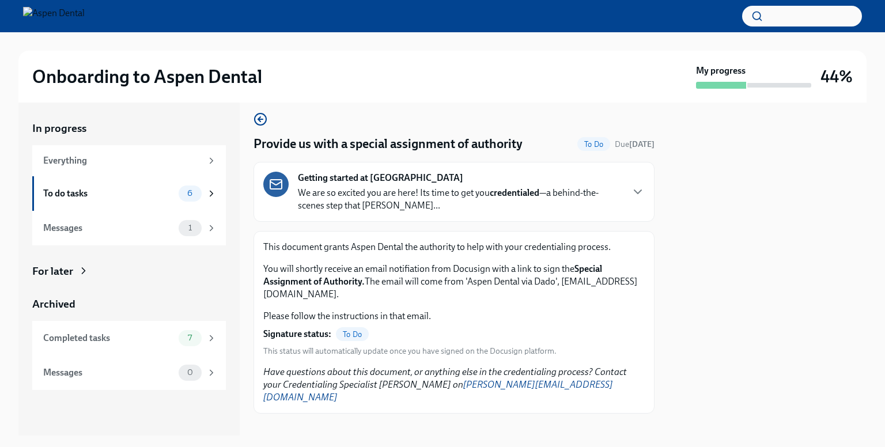
scroll to position [10, 0]
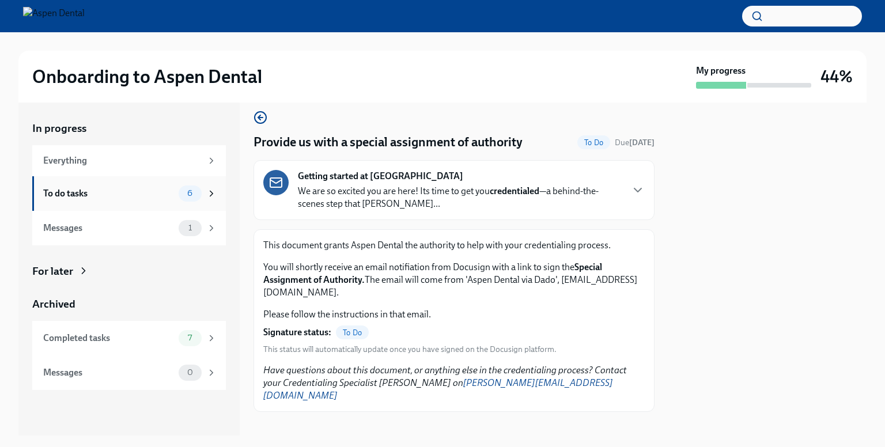
click at [167, 199] on div "To do tasks" at bounding box center [108, 193] width 131 height 13
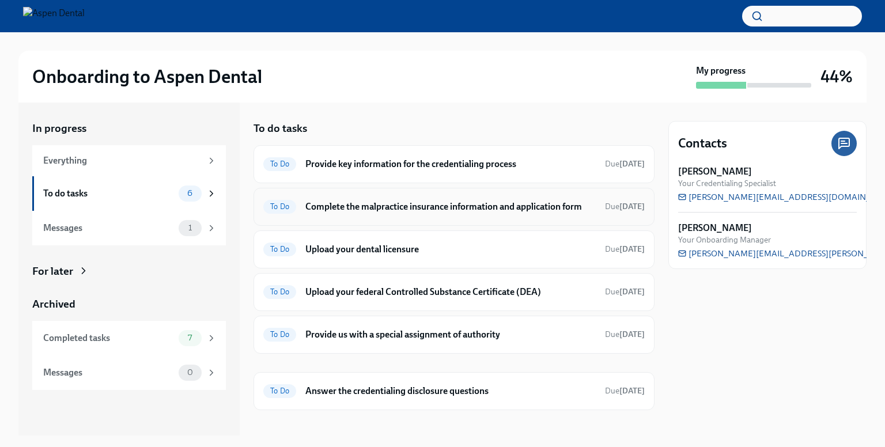
click at [354, 213] on h6 "Complete the malpractice insurance information and application form" at bounding box center [450, 207] width 290 height 13
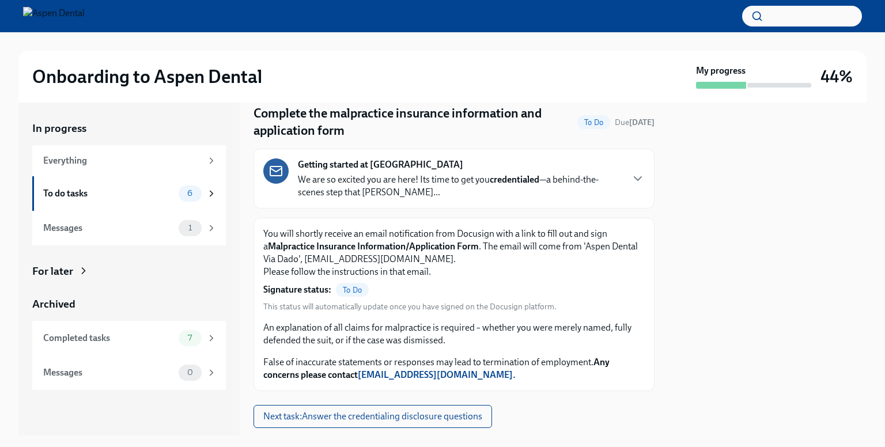
scroll to position [67, 0]
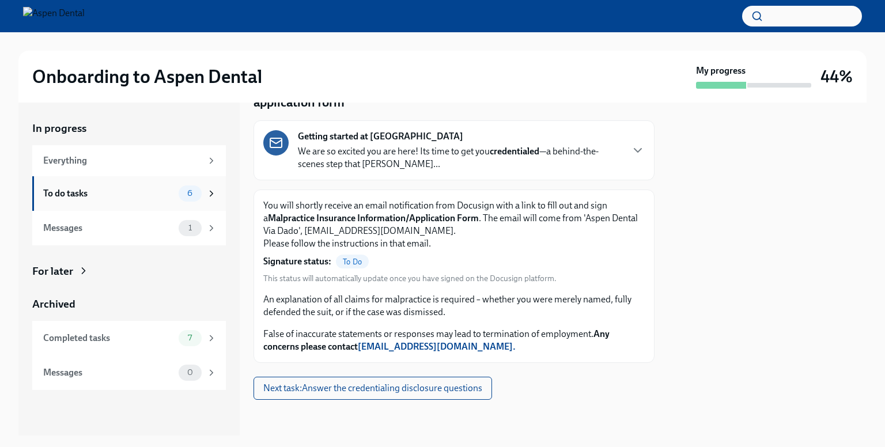
click at [175, 191] on div "To do tasks 6" at bounding box center [129, 194] width 173 height 16
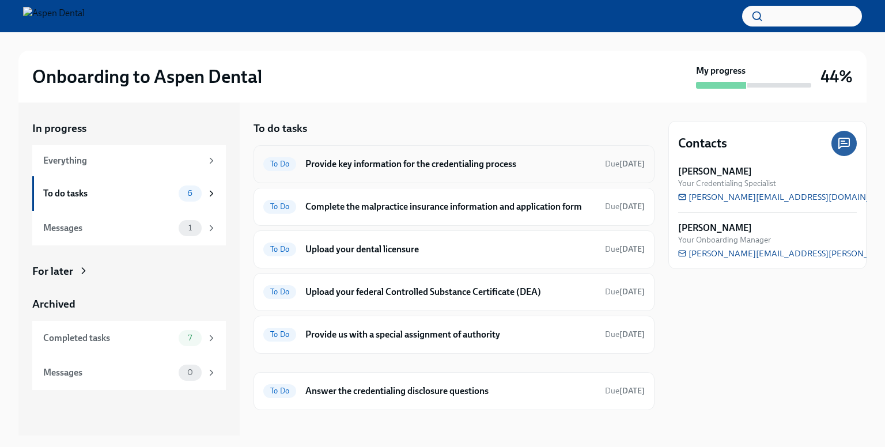
click at [390, 172] on div "To Do Provide key information for the credentialing process Due [DATE]" at bounding box center [454, 164] width 382 height 18
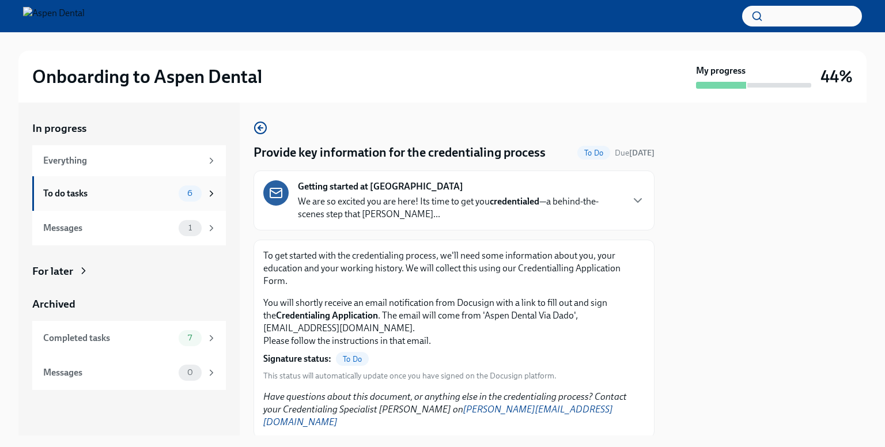
click at [161, 201] on div "To do tasks 6" at bounding box center [129, 194] width 173 height 16
